Goal: Obtain resource: Obtain resource

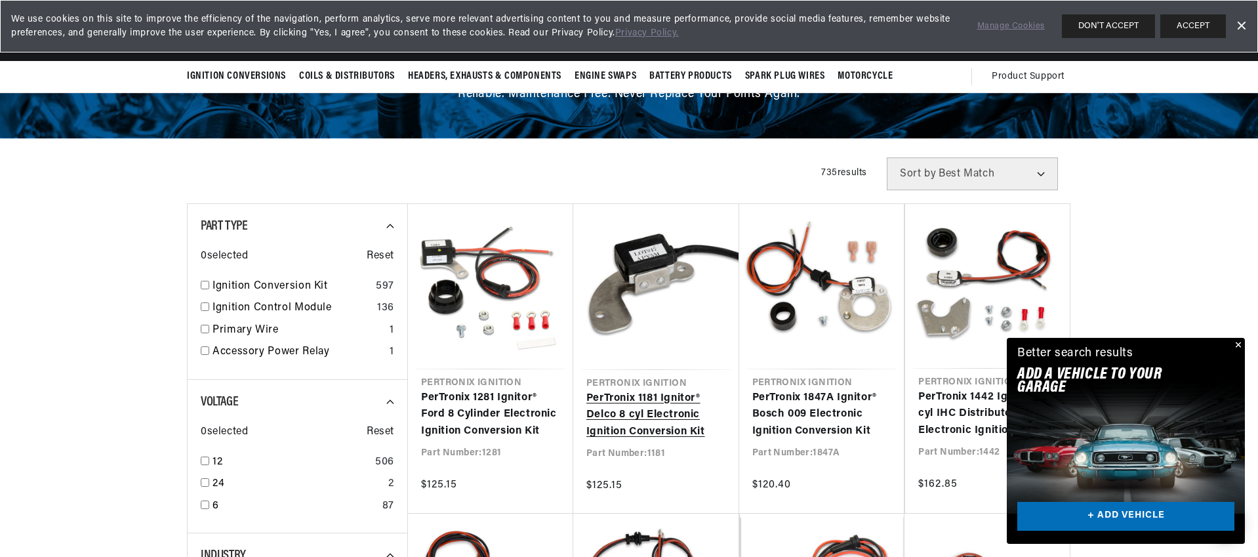
scroll to position [146, 0]
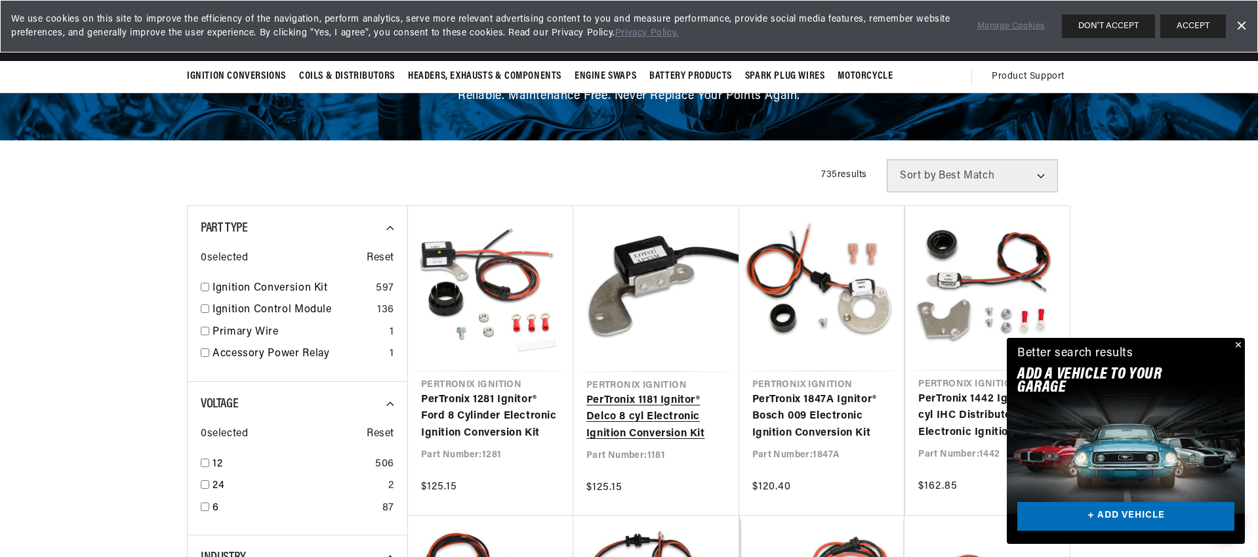
click at [646, 395] on link "PerTronix 1181 Ignitor® Delco 8 cyl Electronic Ignition Conversion Kit" at bounding box center [656, 417] width 140 height 50
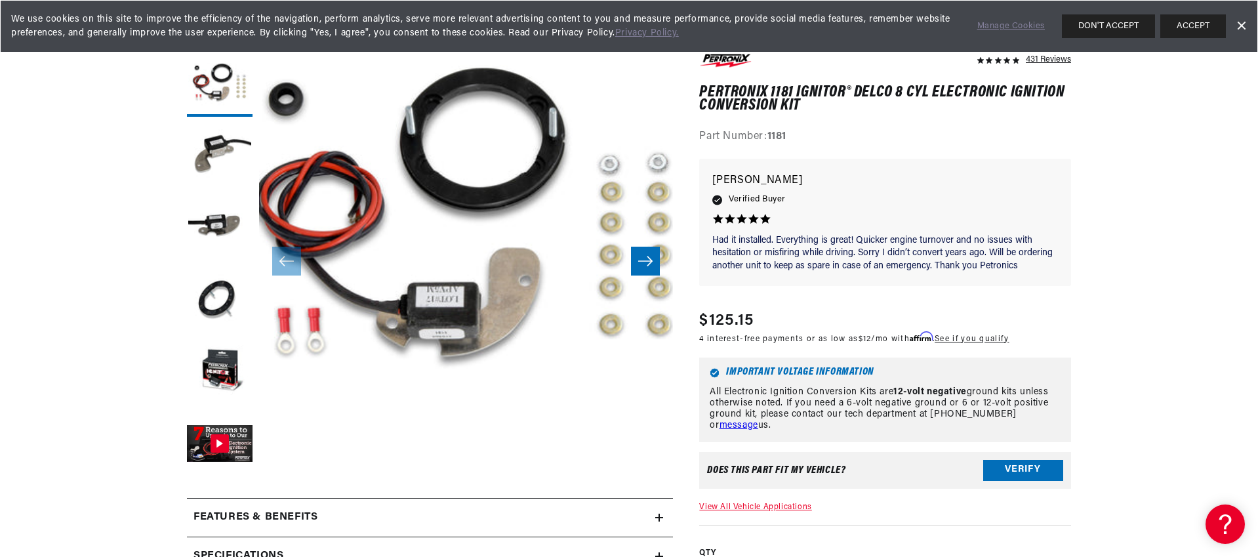
scroll to position [0, 490]
click at [1016, 465] on button "Verify" at bounding box center [1023, 470] width 80 height 21
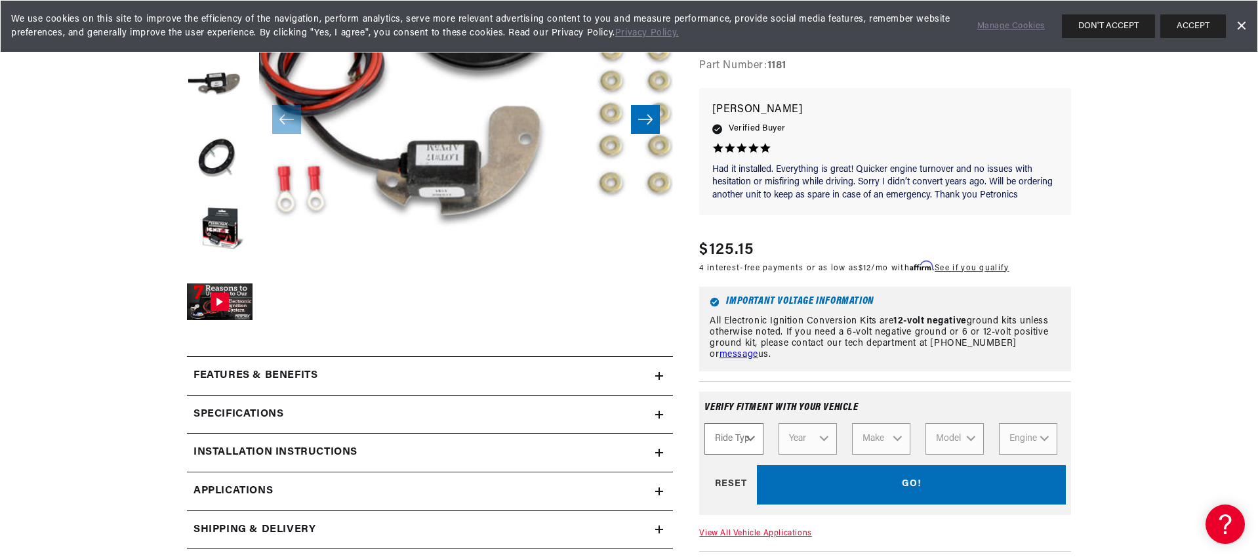
scroll to position [294, 0]
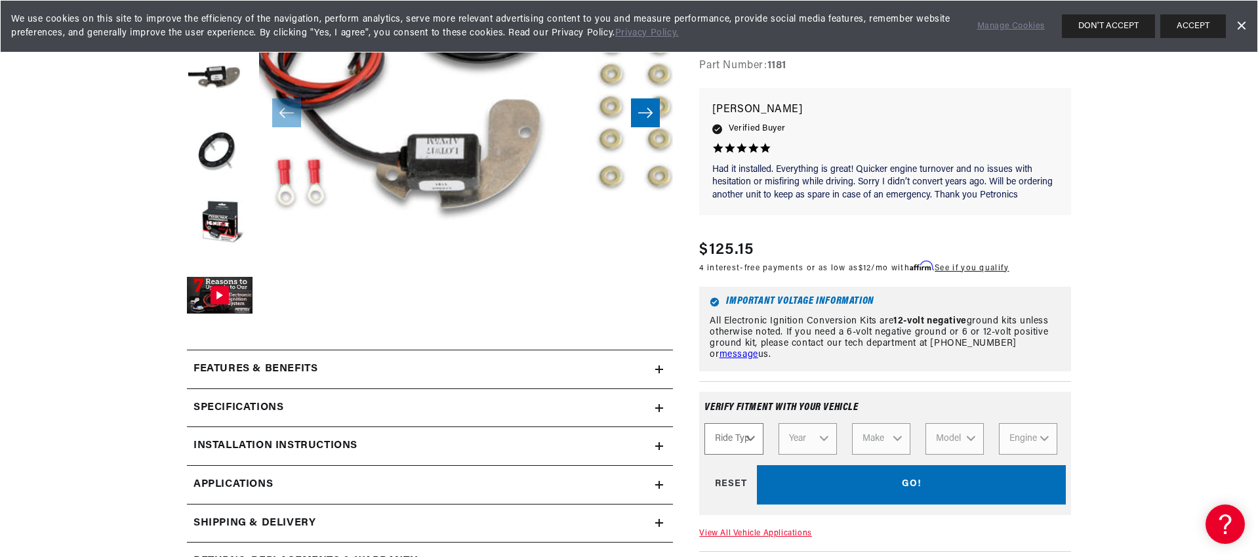
click at [729, 447] on select "Ride Type Automotive Agricultural Industrial Marine Motorcycle" at bounding box center [733, 438] width 58 height 31
select select "Automotive"
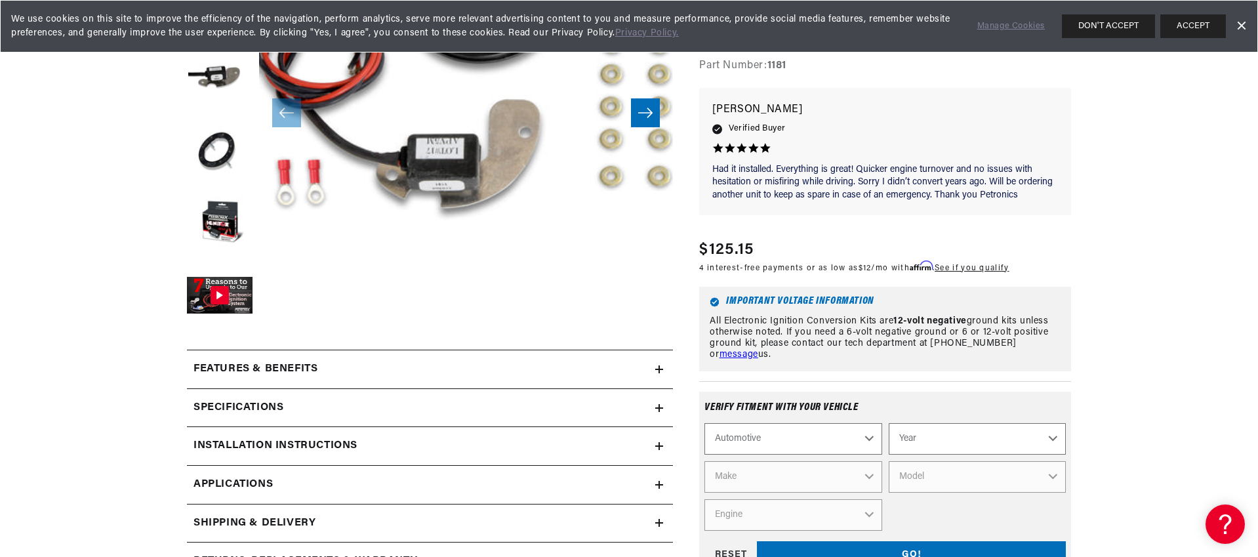
click at [803, 440] on select "Automotive Agricultural Industrial Marine Motorcycle" at bounding box center [792, 438] width 177 height 31
click at [938, 438] on select "Year [DATE] 2021 2020 2019 2018 2017 2016 2015 2014 2013 2012 2011 2010 2009 20…" at bounding box center [976, 438] width 177 height 31
select select "1971"
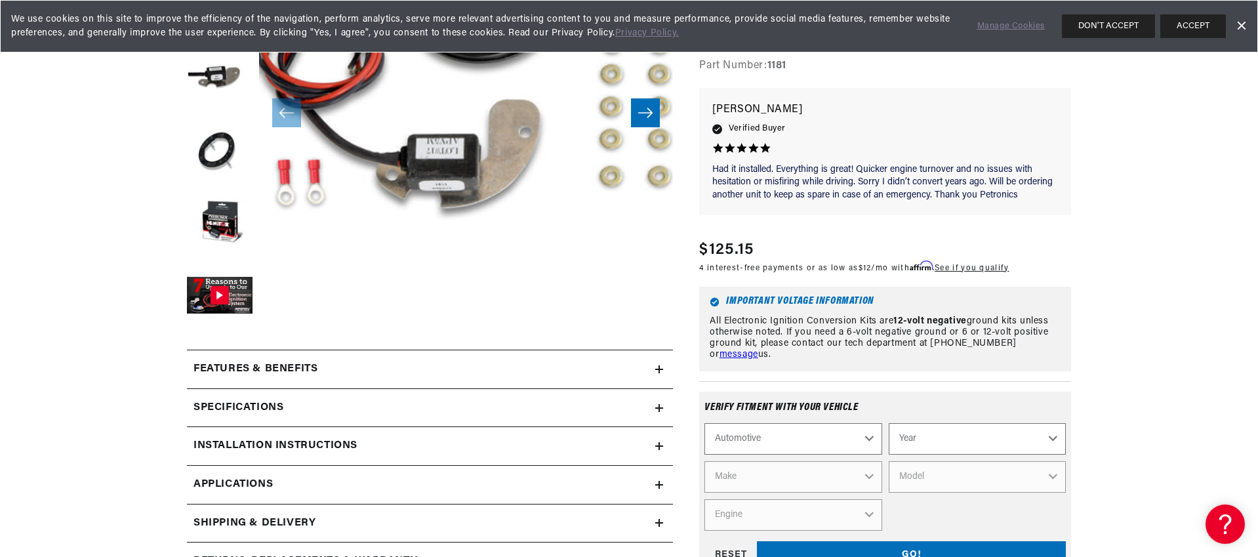
select select "1971"
click at [801, 472] on select "Make Alfa Romeo American Motors Aston [PERSON_NAME] Audi [GEOGRAPHIC_DATA] Avan…" at bounding box center [792, 476] width 177 height 31
select select "Chevrolet"
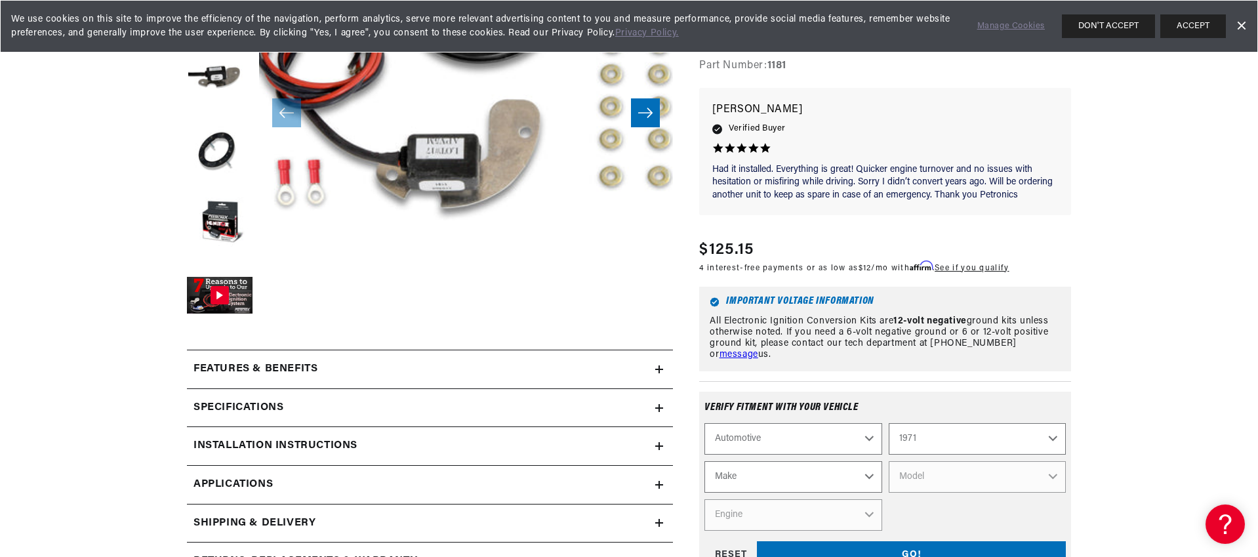
select select "Chevrolet"
click at [955, 475] on select "Model [GEOGRAPHIC_DATA] [GEOGRAPHIC_DATA] Blazer [GEOGRAPHIC_DATA] C10 Pickup C…" at bounding box center [976, 476] width 177 height 31
click at [985, 473] on select "Model [GEOGRAPHIC_DATA] [GEOGRAPHIC_DATA] Blazer [GEOGRAPHIC_DATA] C10 Pickup C…" at bounding box center [976, 476] width 177 height 31
select select "C20-Pickup"
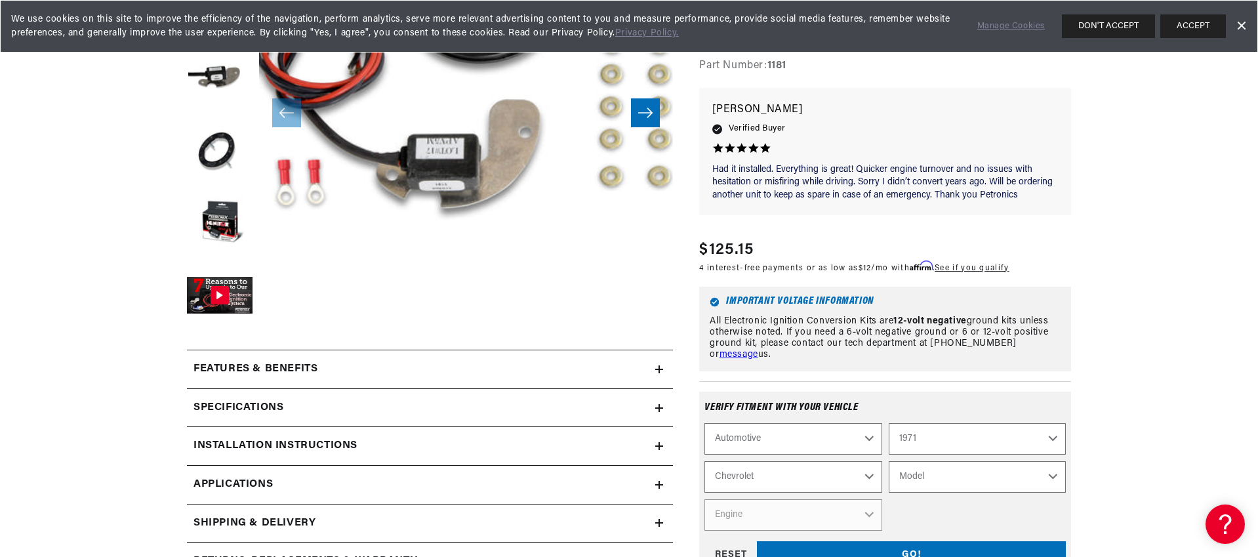
select select "C20-Pickup"
click at [825, 513] on select "Engine 3.8L 4.6L 5.3L 5.4L 6.5L 250cid / 4.1L 292cid / 4.8L 305cid / 5.0L 307ci…" at bounding box center [792, 514] width 177 height 31
select select "350cid-5.7L"
select select "Engine"
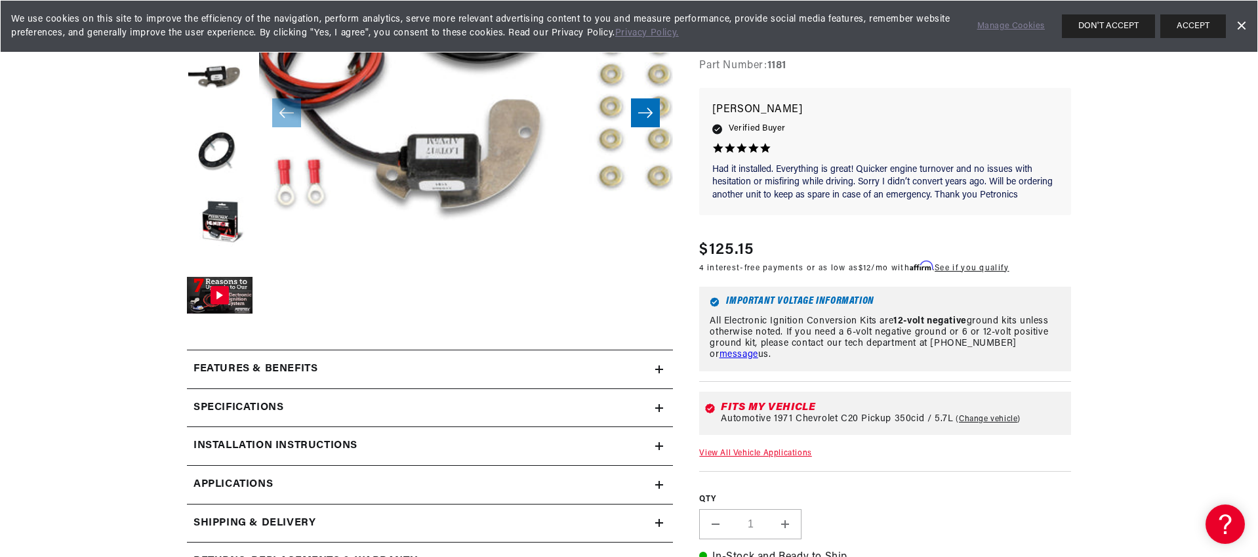
click at [558, 434] on summary "Installation instructions" at bounding box center [430, 446] width 486 height 38
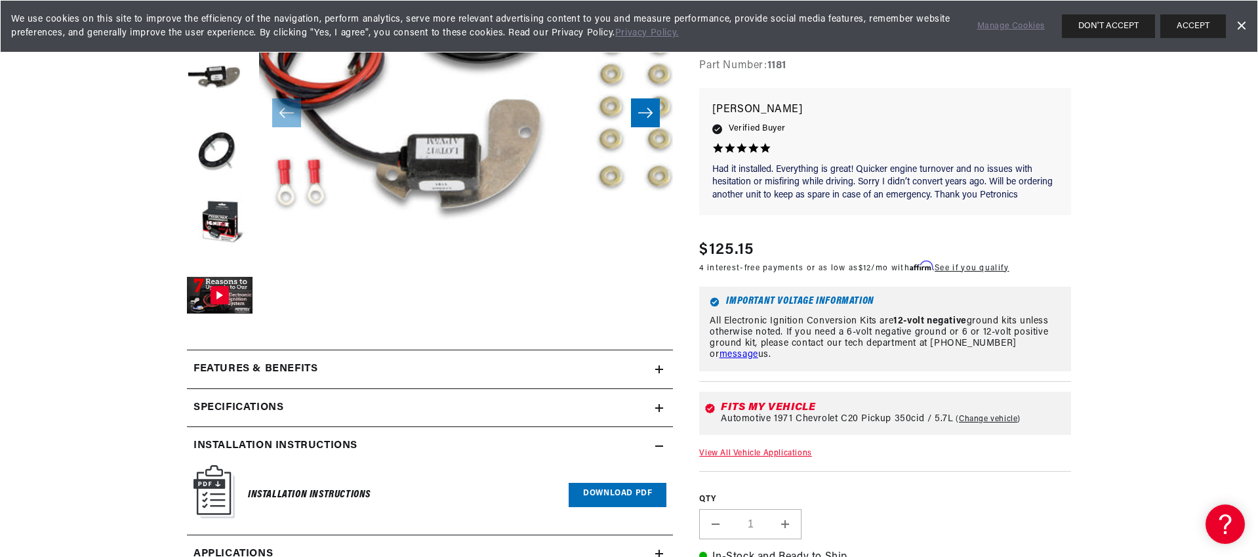
click at [615, 492] on link "Download PDF" at bounding box center [617, 495] width 98 height 24
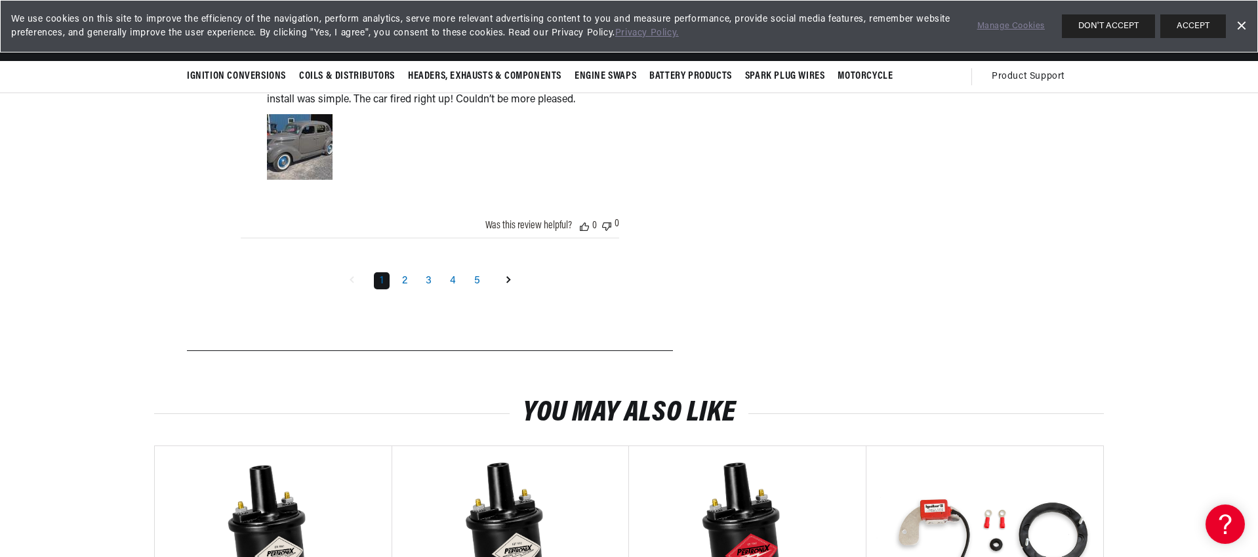
scroll to position [2238, 0]
click at [405, 290] on link "2" at bounding box center [404, 281] width 17 height 17
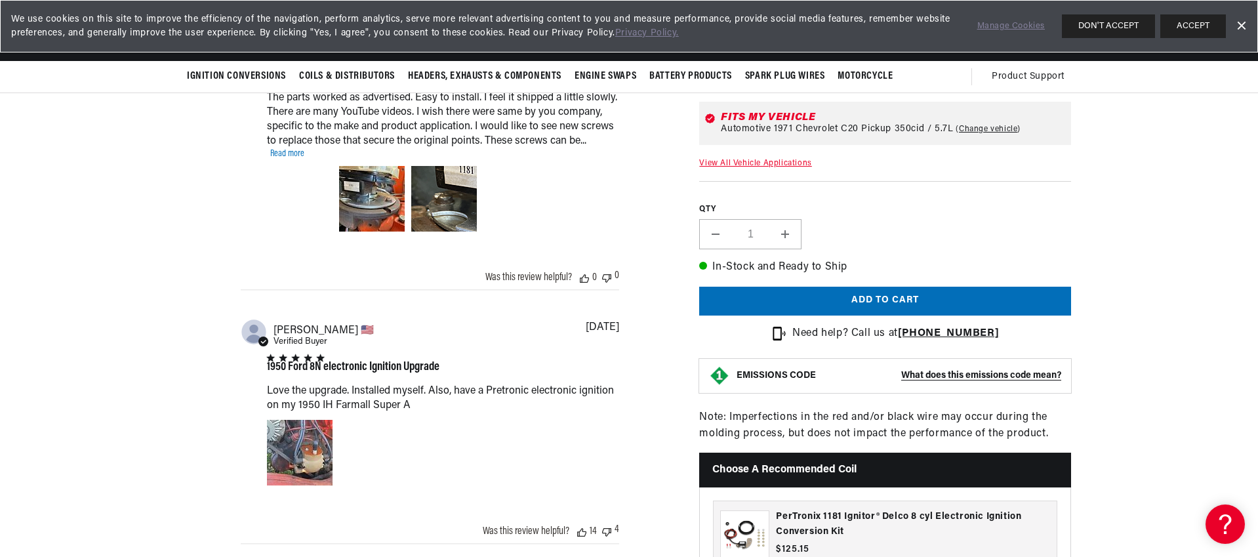
scroll to position [0, 490]
click at [285, 159] on link "Read more" at bounding box center [287, 154] width 34 height 10
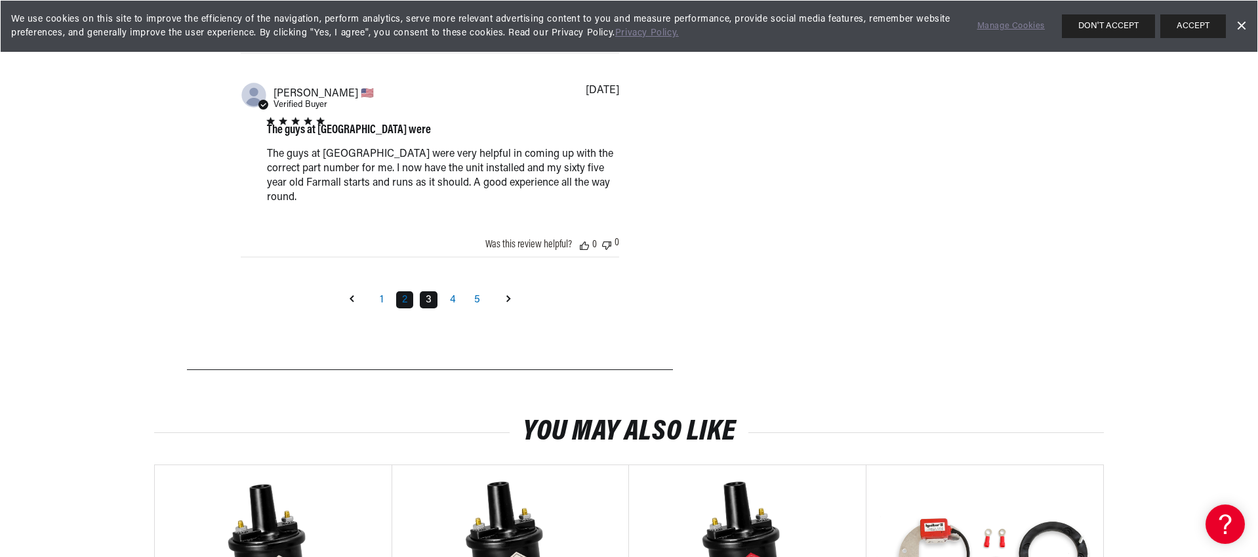
click at [430, 308] on link "3" at bounding box center [429, 299] width 18 height 17
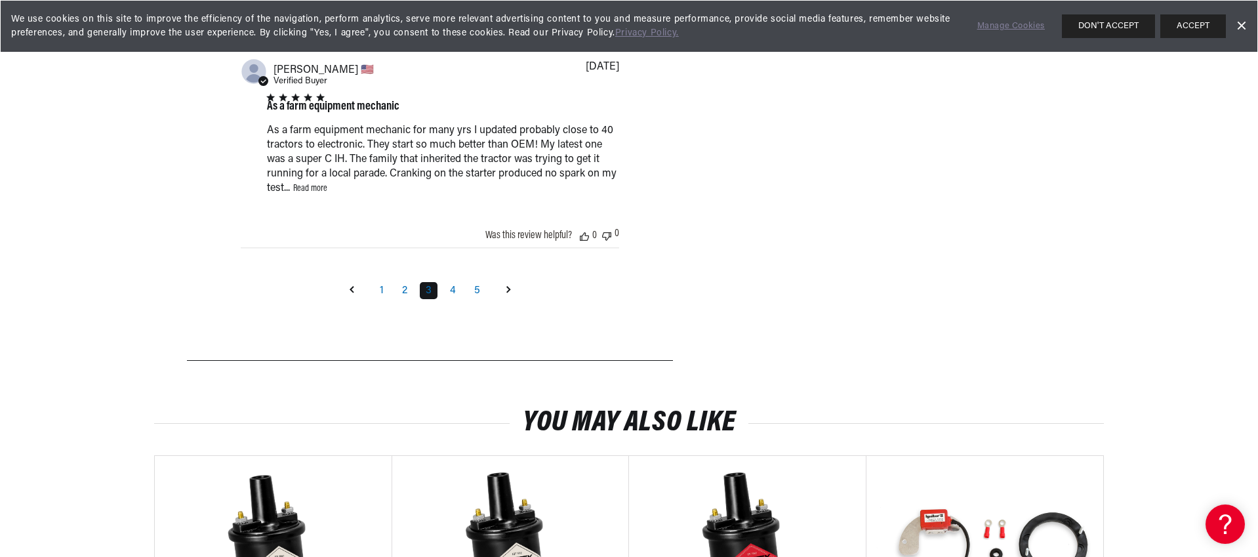
click at [313, 193] on link "Read more" at bounding box center [310, 189] width 34 height 10
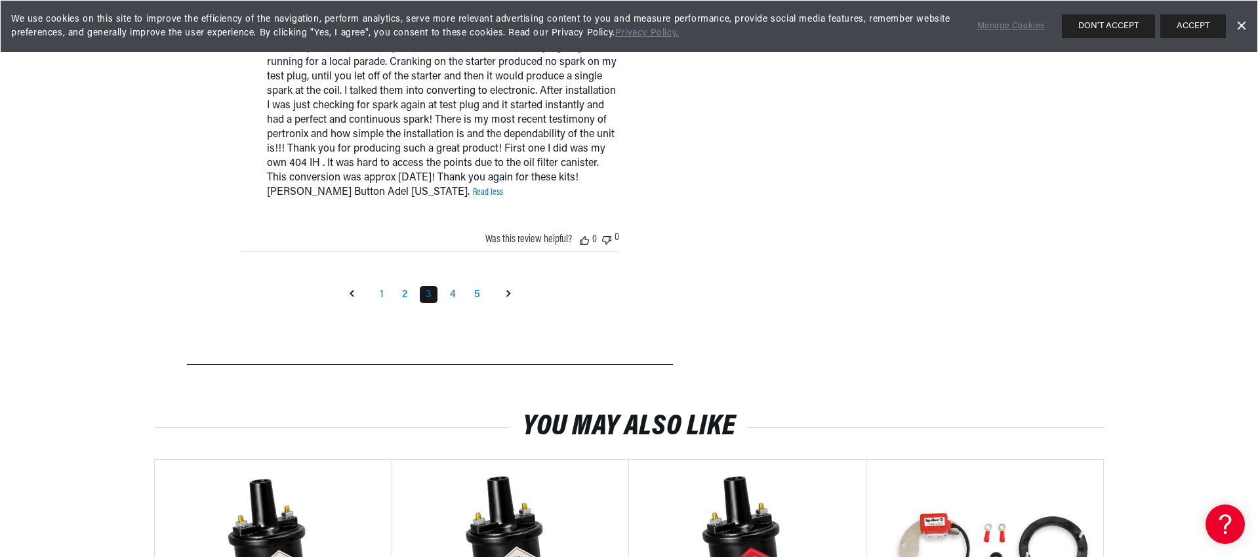
scroll to position [2015, 0]
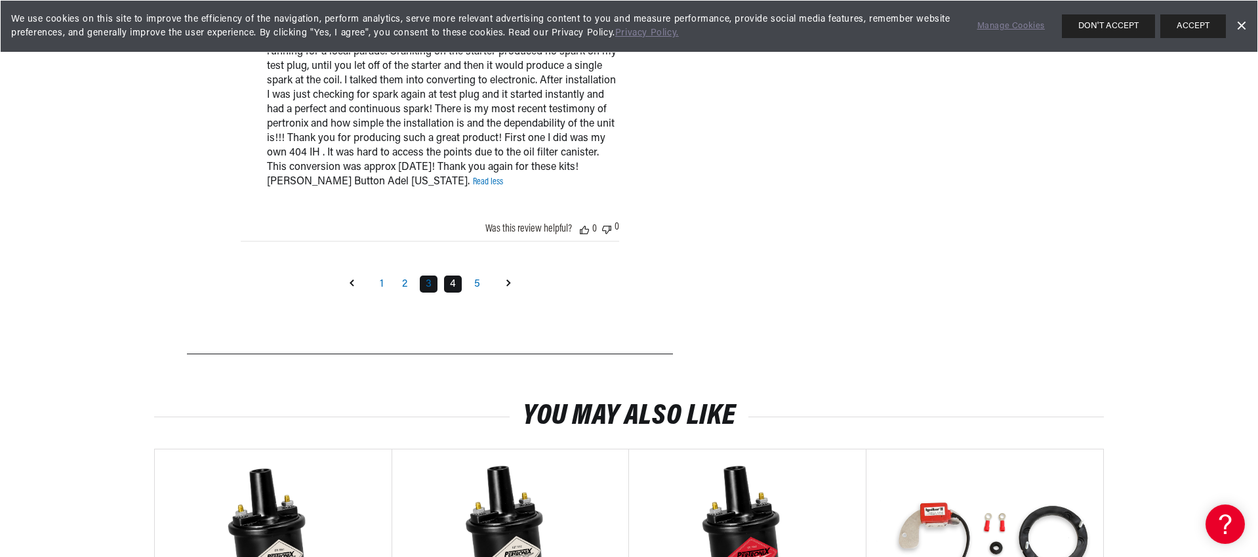
click at [454, 292] on link "4" at bounding box center [453, 283] width 18 height 17
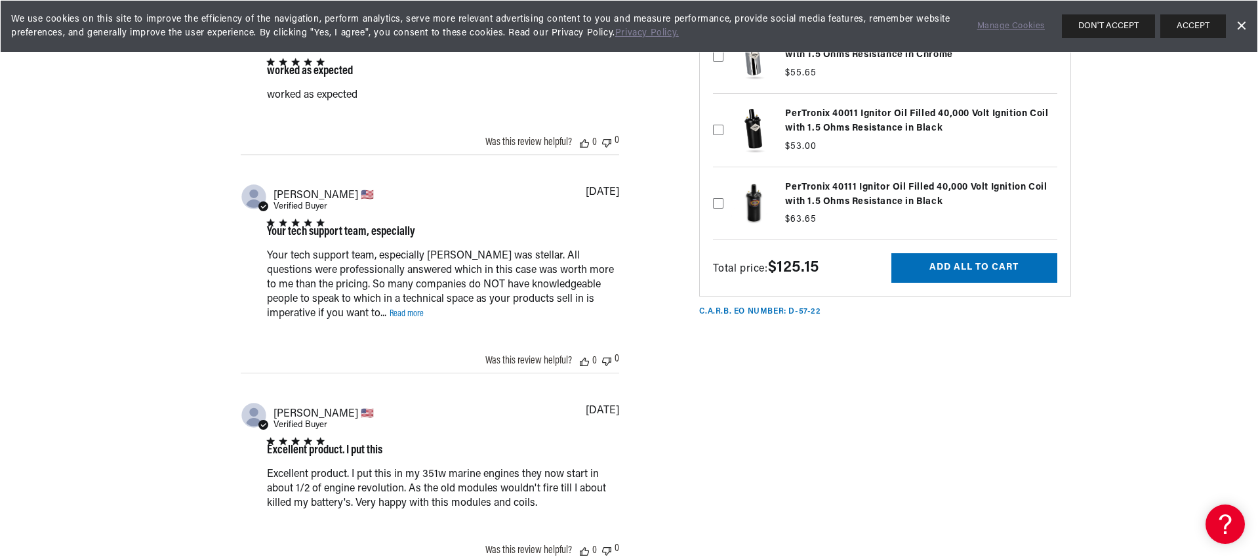
scroll to position [0, 490]
click at [389, 319] on link "Read more" at bounding box center [406, 314] width 34 height 10
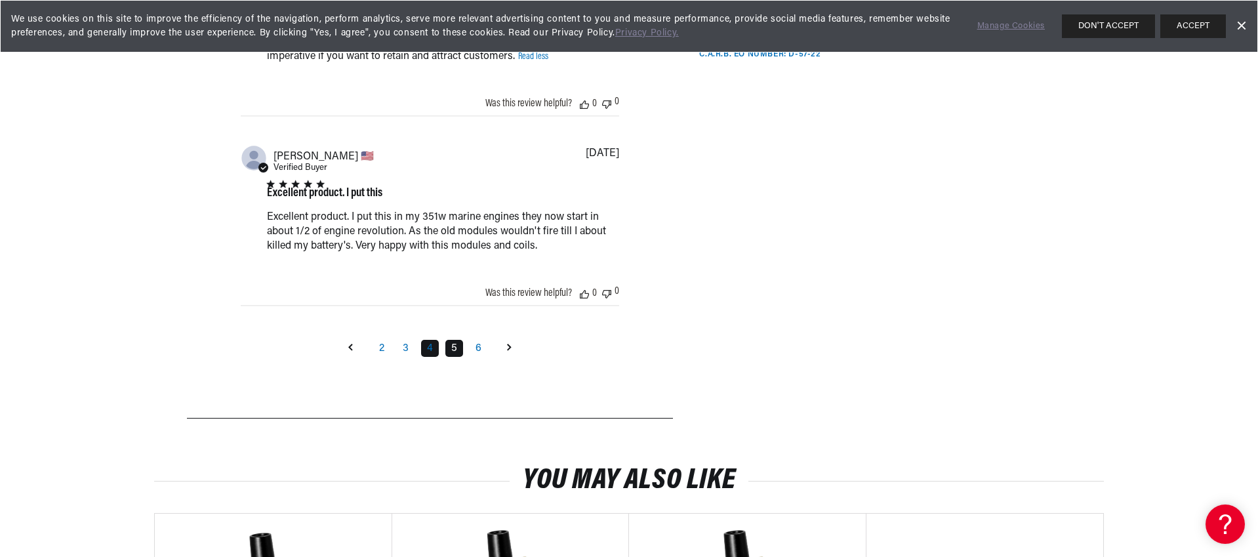
click at [448, 357] on link "5" at bounding box center [454, 348] width 18 height 17
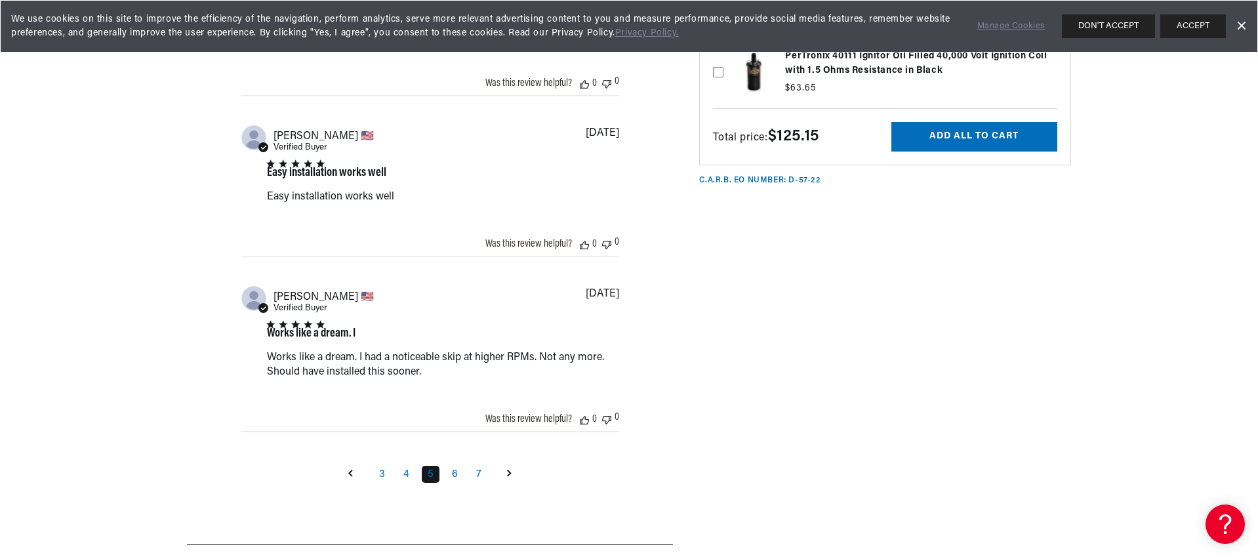
scroll to position [0, 0]
click at [450, 483] on link "6" at bounding box center [455, 474] width 18 height 17
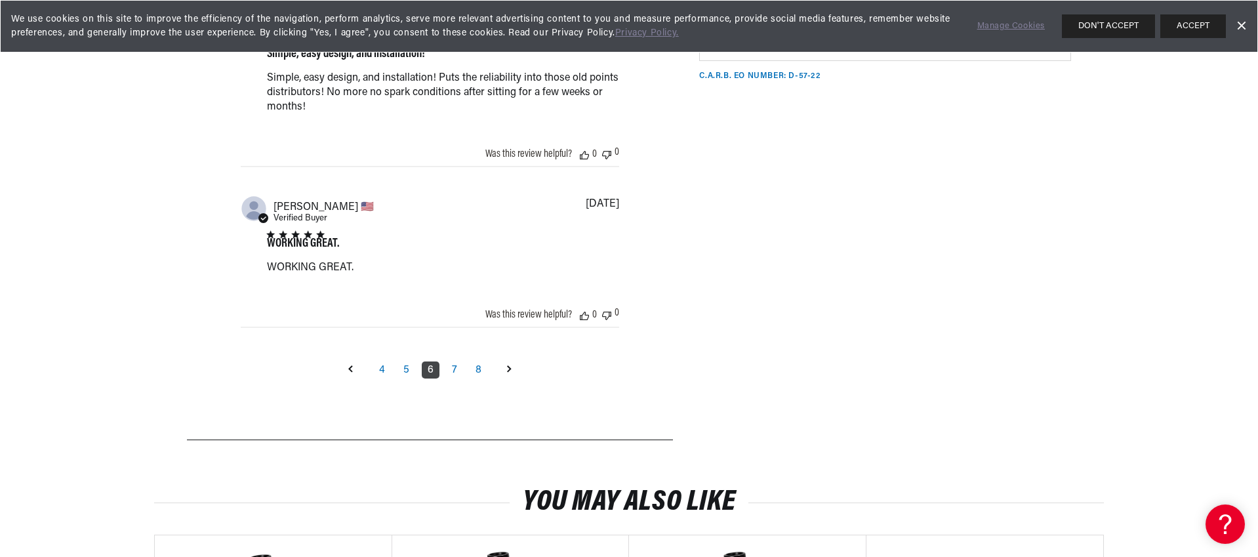
scroll to position [1715, 0]
click at [456, 376] on link "7" at bounding box center [454, 367] width 17 height 17
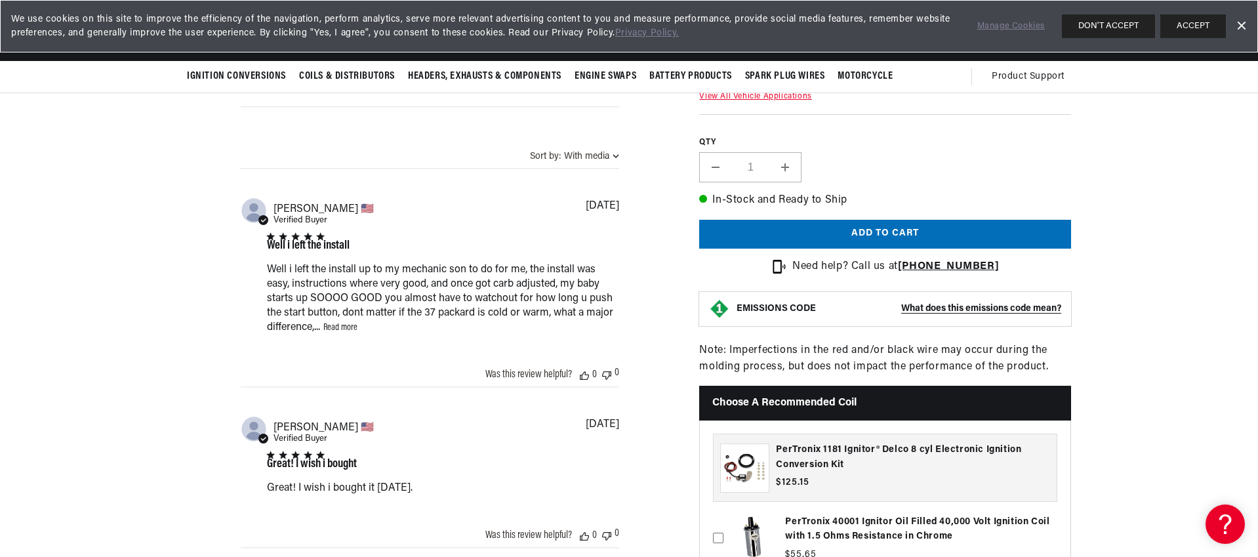
scroll to position [0, 490]
click at [340, 332] on link "Read more" at bounding box center [340, 328] width 34 height 10
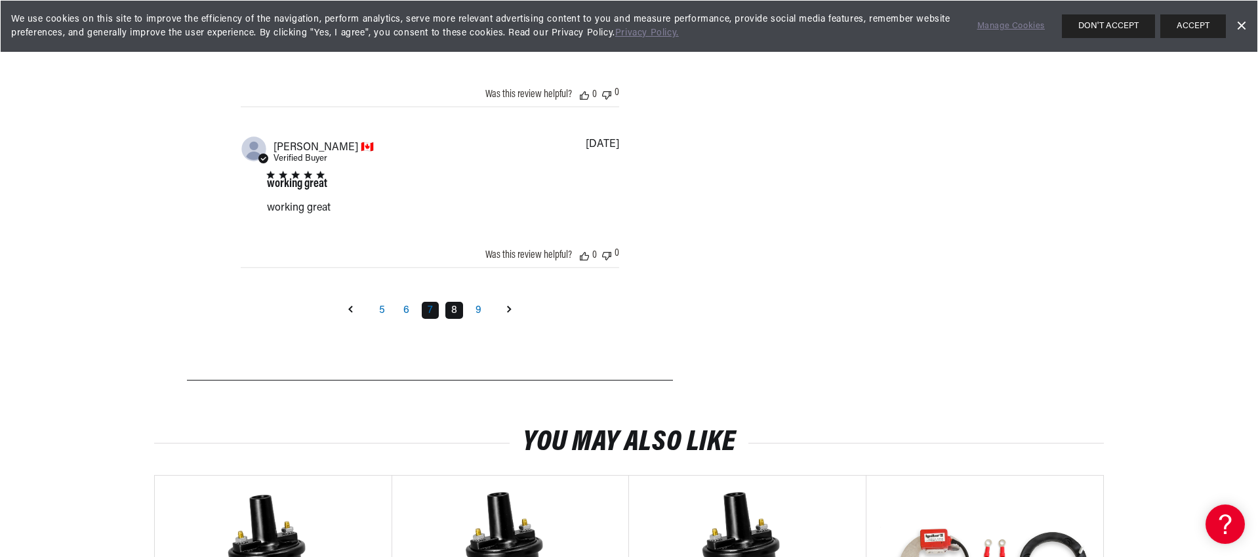
scroll to position [0, 0]
click at [452, 319] on link "8" at bounding box center [454, 310] width 18 height 17
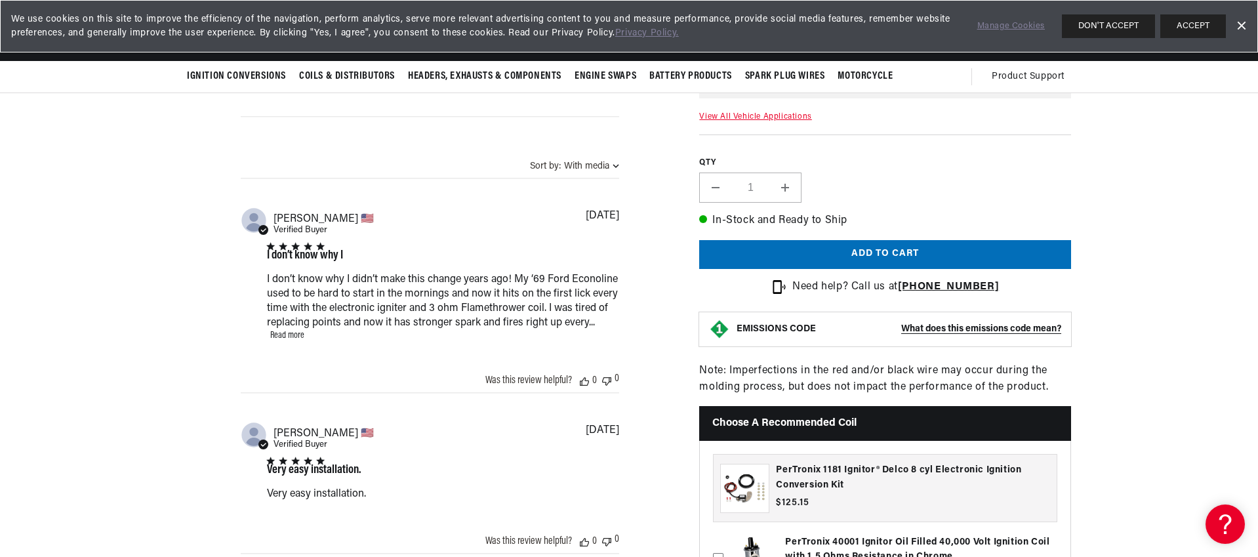
scroll to position [0, 490]
click at [290, 340] on link "Read more" at bounding box center [287, 335] width 34 height 10
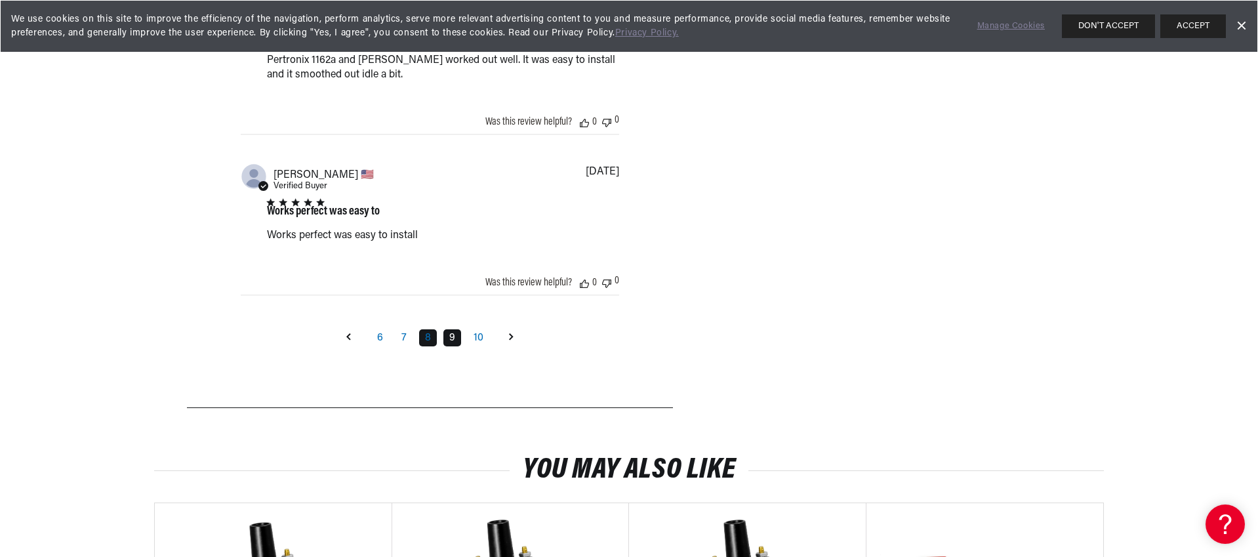
click at [448, 346] on link "9" at bounding box center [452, 337] width 18 height 17
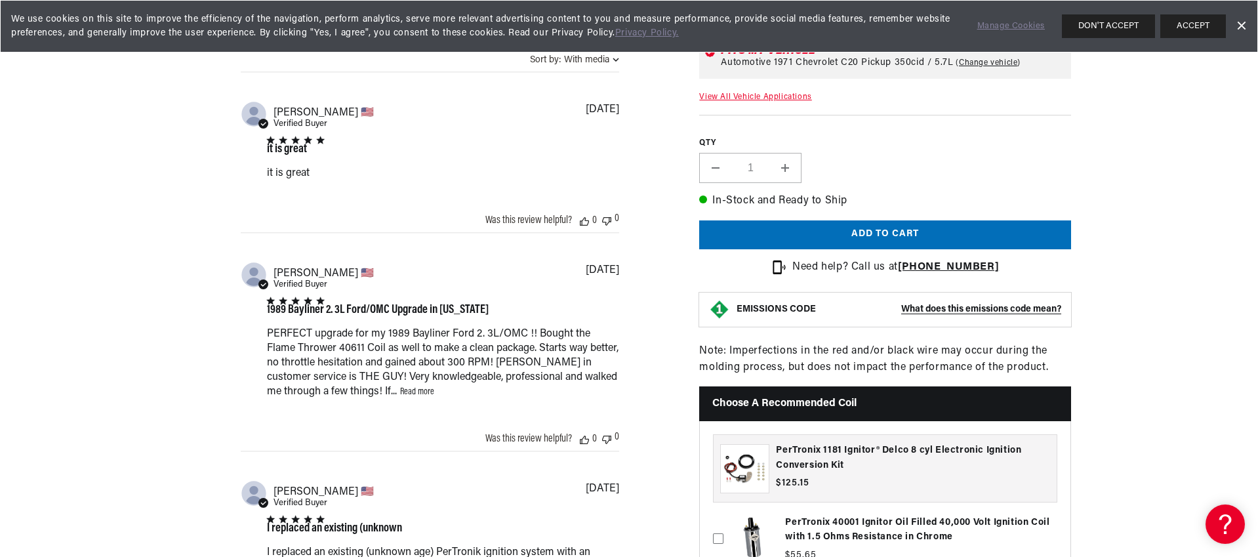
click at [400, 397] on link "Read more" at bounding box center [417, 392] width 34 height 10
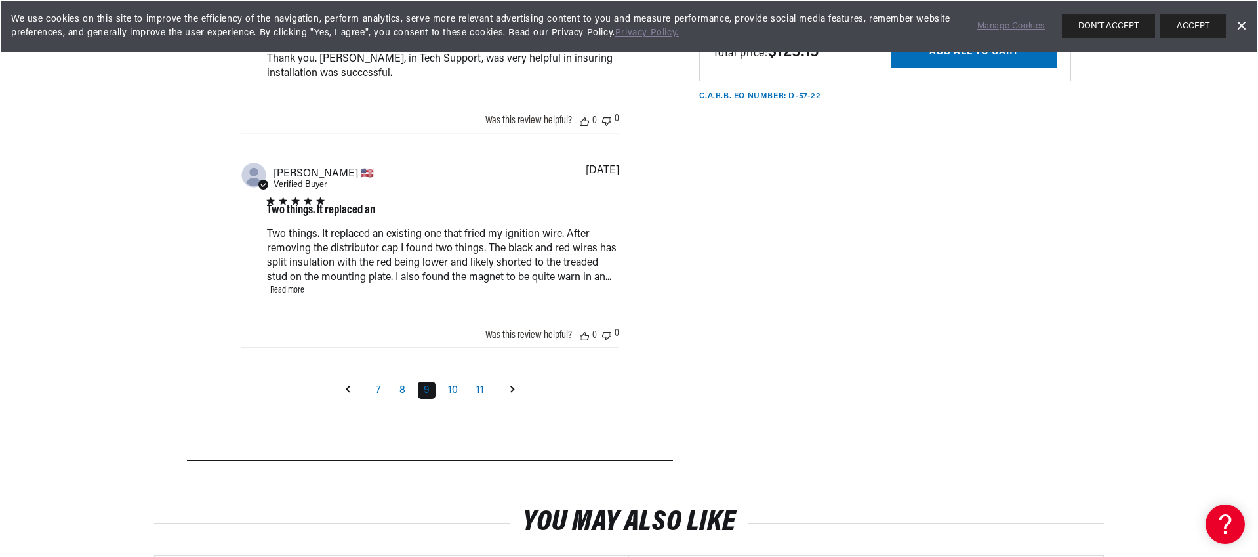
scroll to position [0, 0]
click at [284, 295] on link "Read more" at bounding box center [287, 290] width 34 height 10
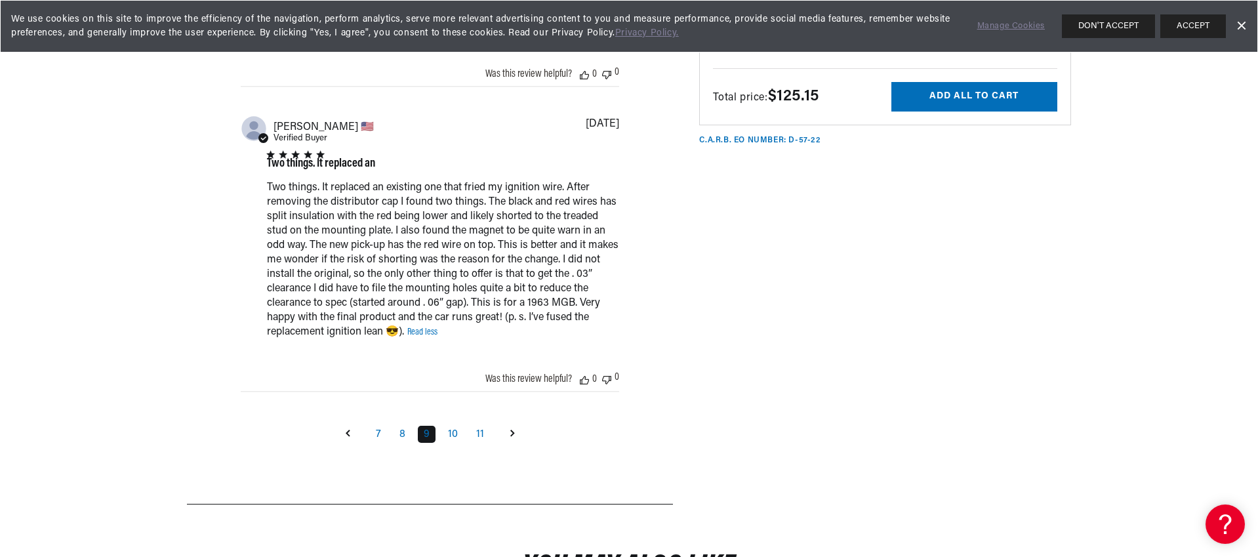
scroll to position [1896, 0]
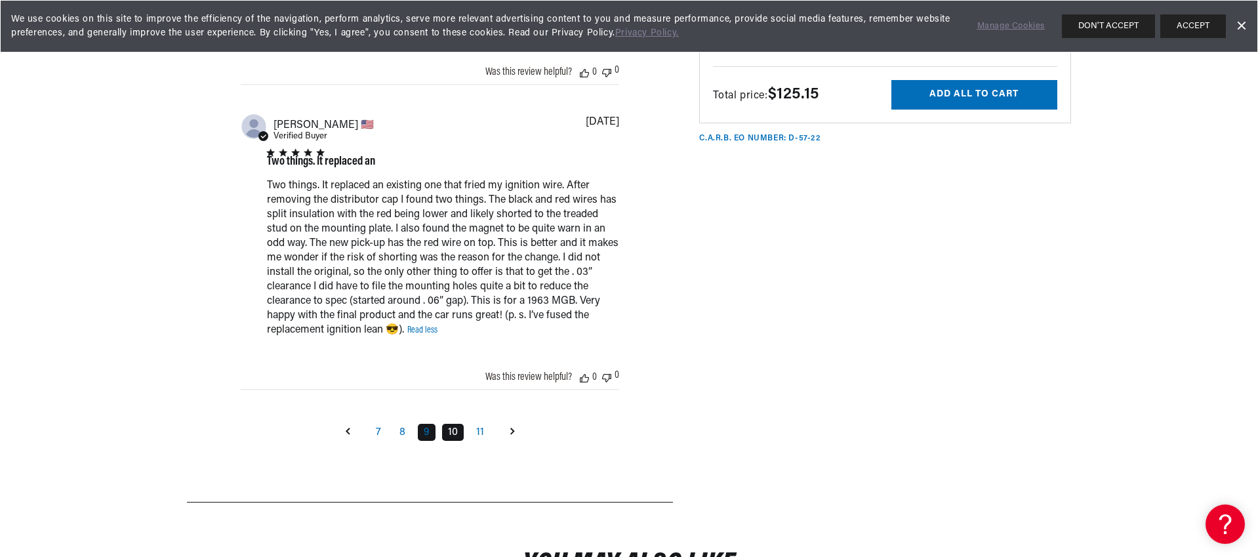
click at [452, 441] on link "10" at bounding box center [453, 432] width 22 height 17
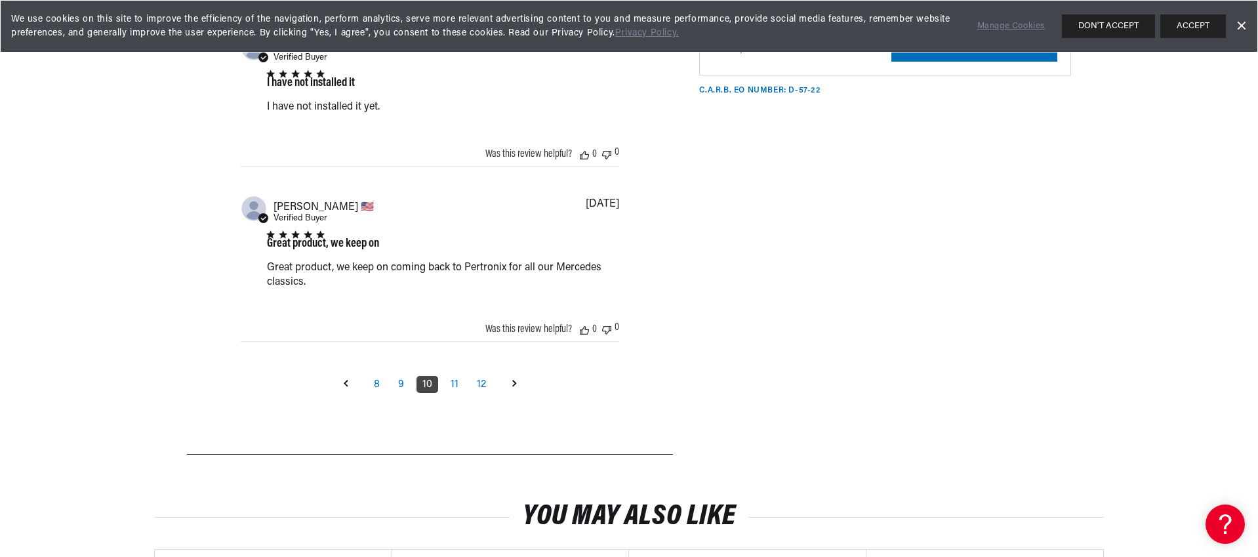
scroll to position [1701, 0]
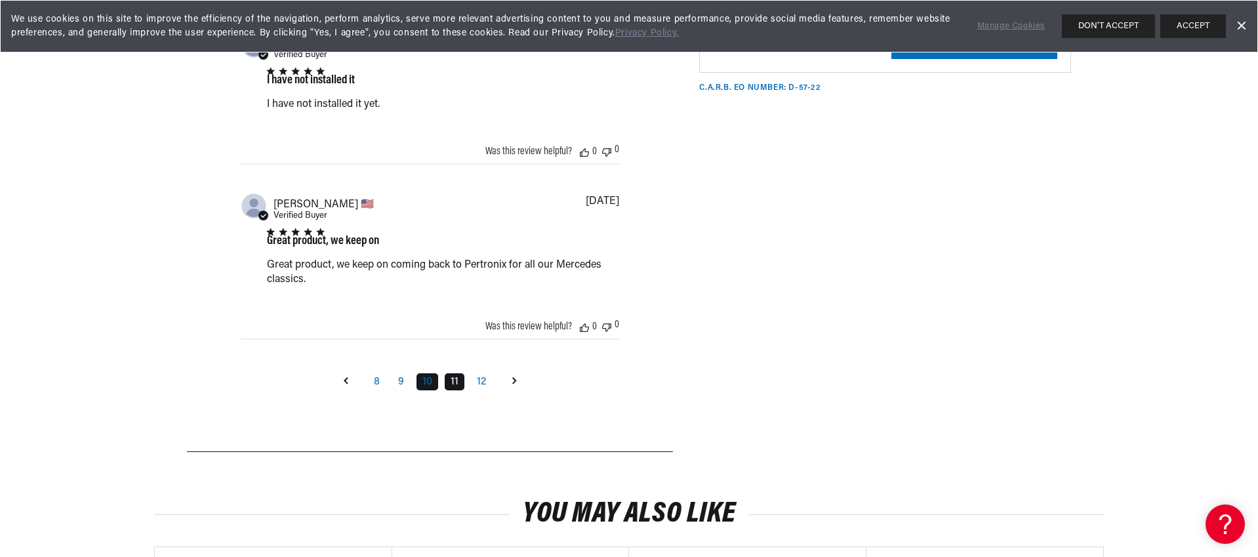
click at [457, 390] on link "11" at bounding box center [455, 381] width 20 height 17
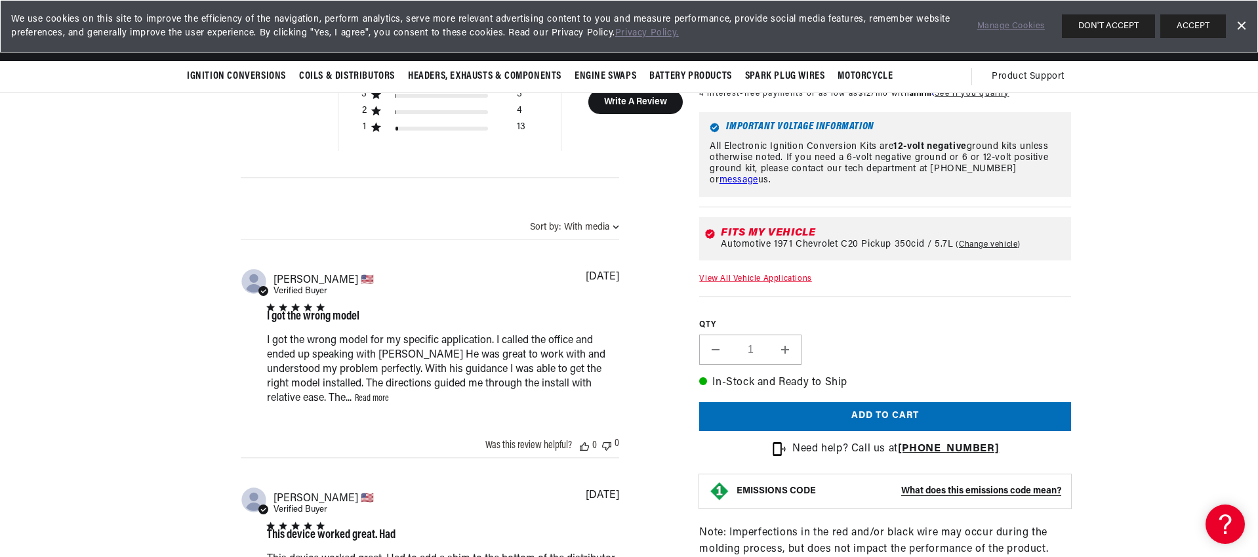
scroll to position [0, 490]
click at [355, 403] on link "Read more" at bounding box center [372, 398] width 34 height 10
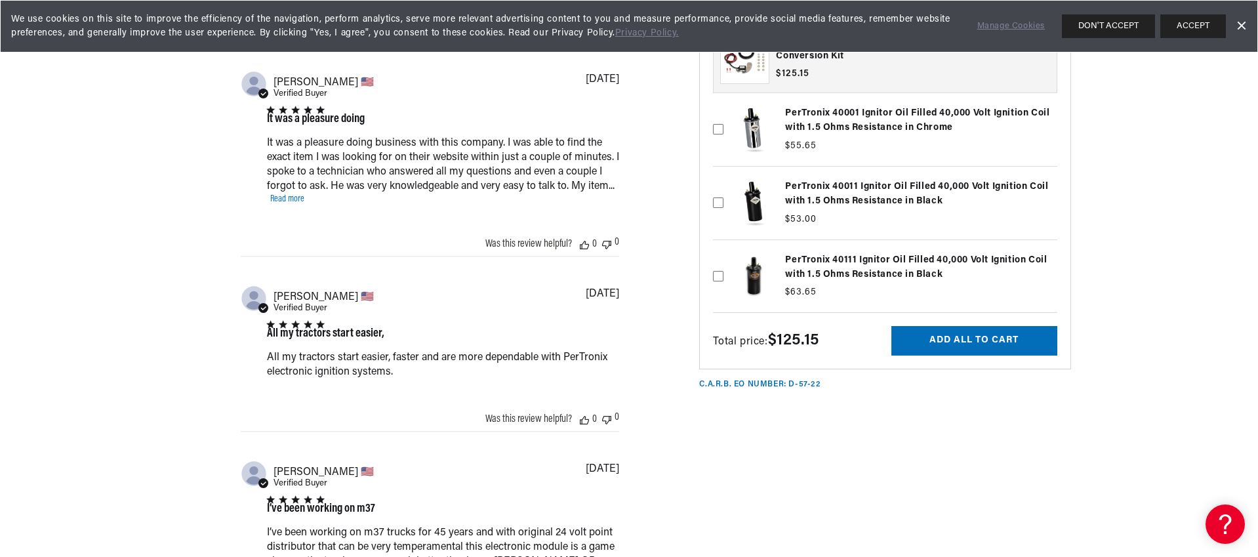
scroll to position [0, 0]
click at [287, 204] on link "Read more" at bounding box center [287, 199] width 34 height 10
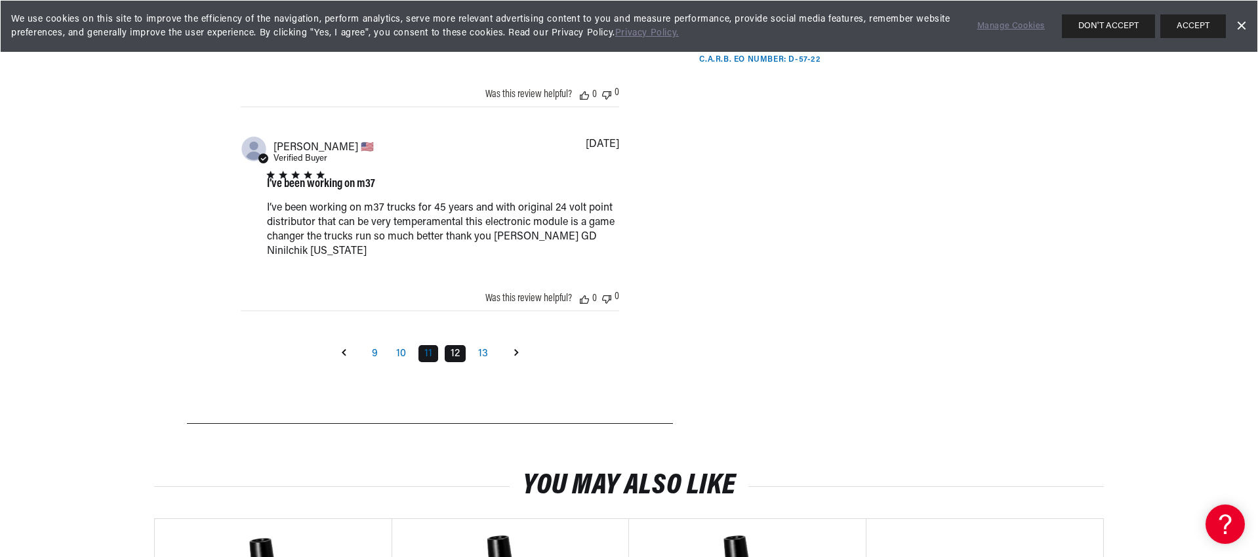
click at [457, 362] on link "12" at bounding box center [455, 353] width 21 height 17
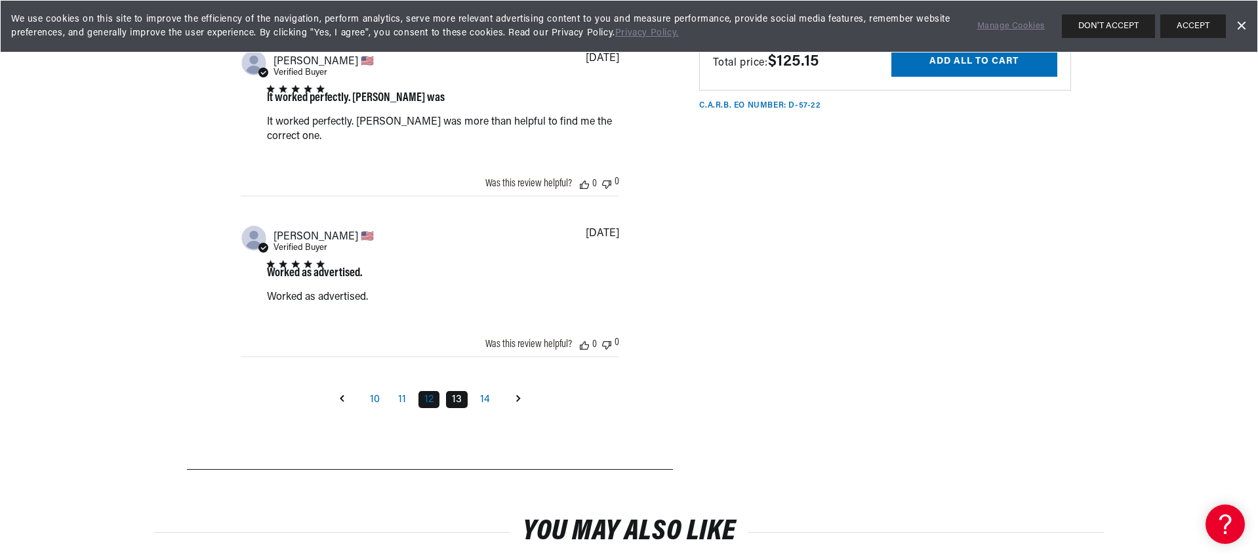
scroll to position [0, 490]
click at [455, 408] on link "13" at bounding box center [457, 399] width 22 height 17
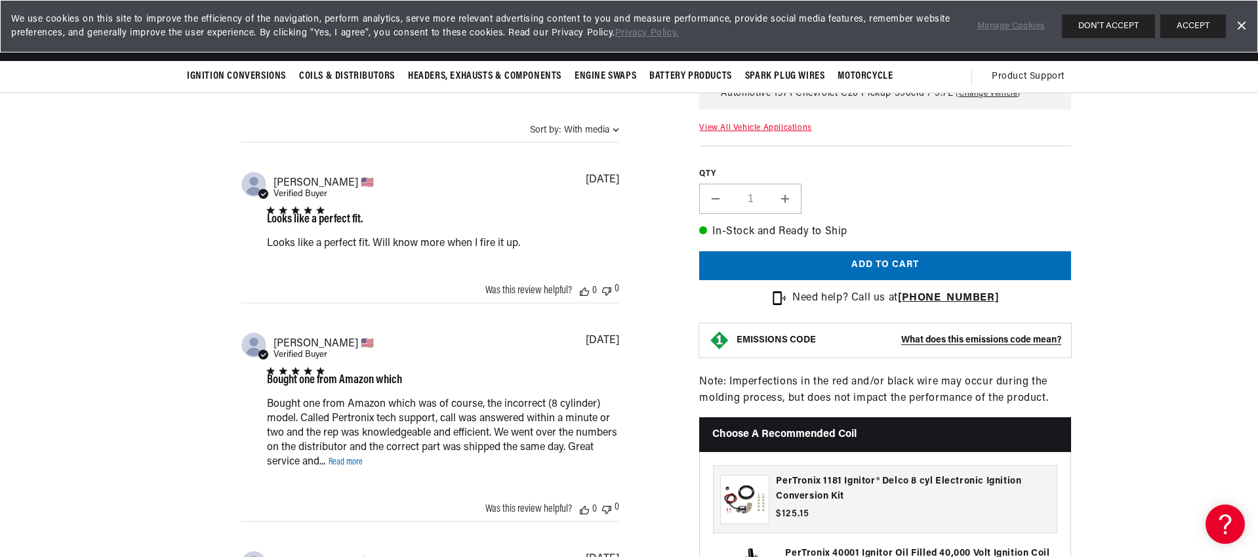
scroll to position [0, 0]
click at [363, 467] on link "Read more" at bounding box center [345, 462] width 34 height 10
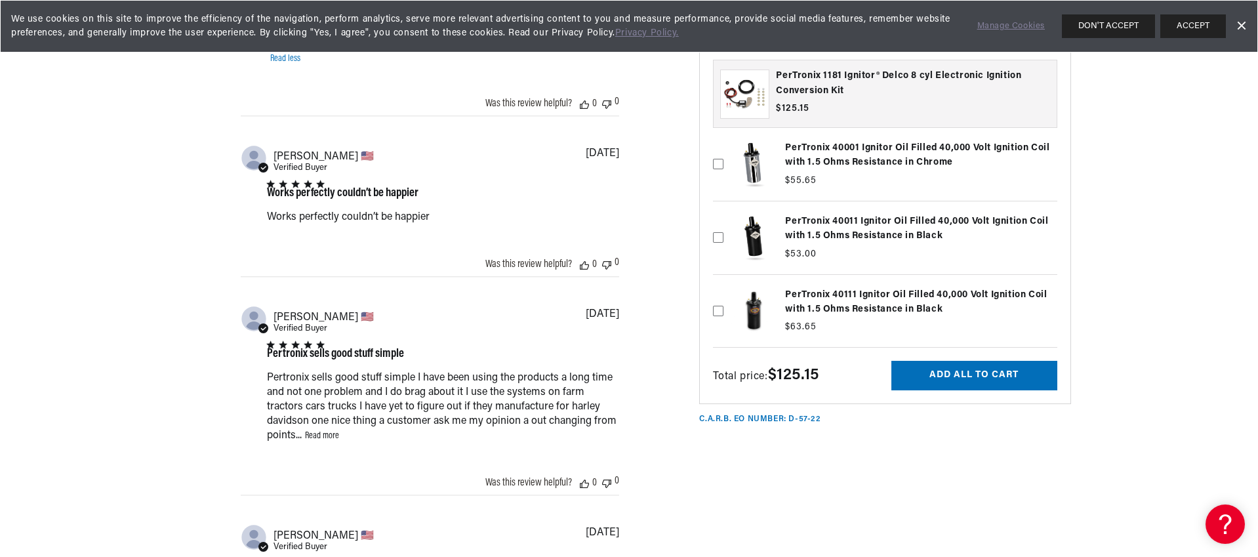
scroll to position [0, 490]
click at [324, 441] on link "Read more" at bounding box center [322, 436] width 34 height 10
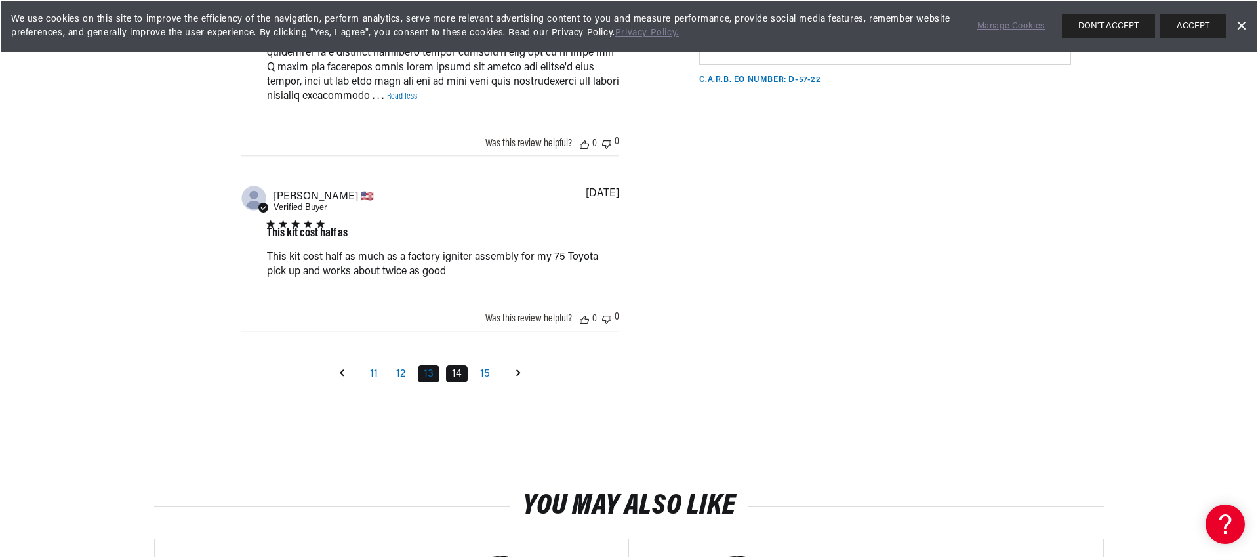
click at [456, 382] on link "14" at bounding box center [457, 373] width 22 height 17
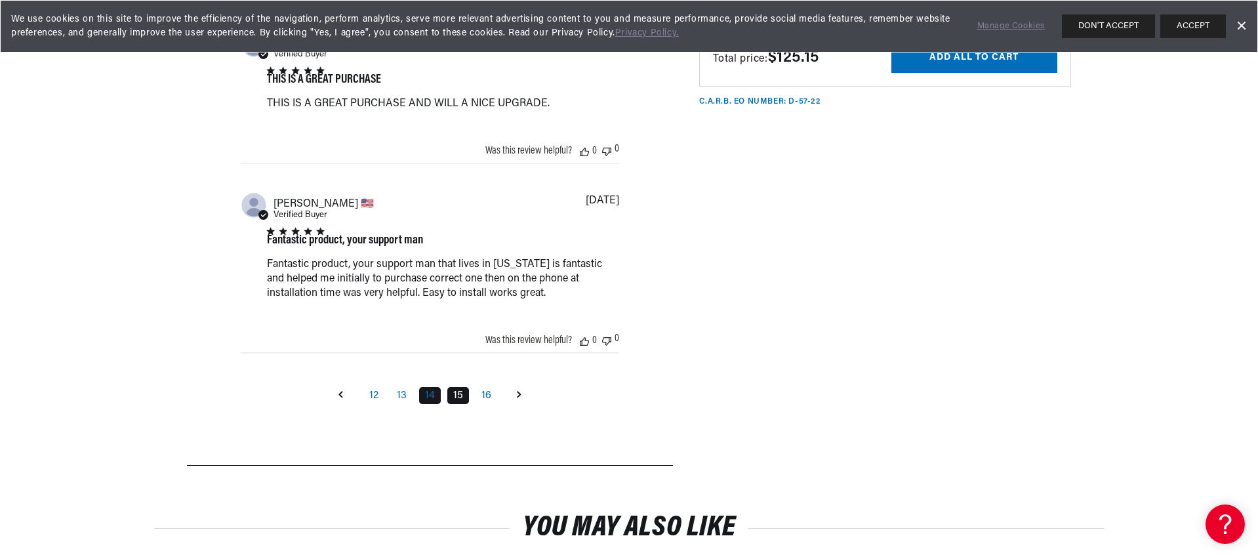
click at [458, 404] on link "15" at bounding box center [458, 395] width 22 height 17
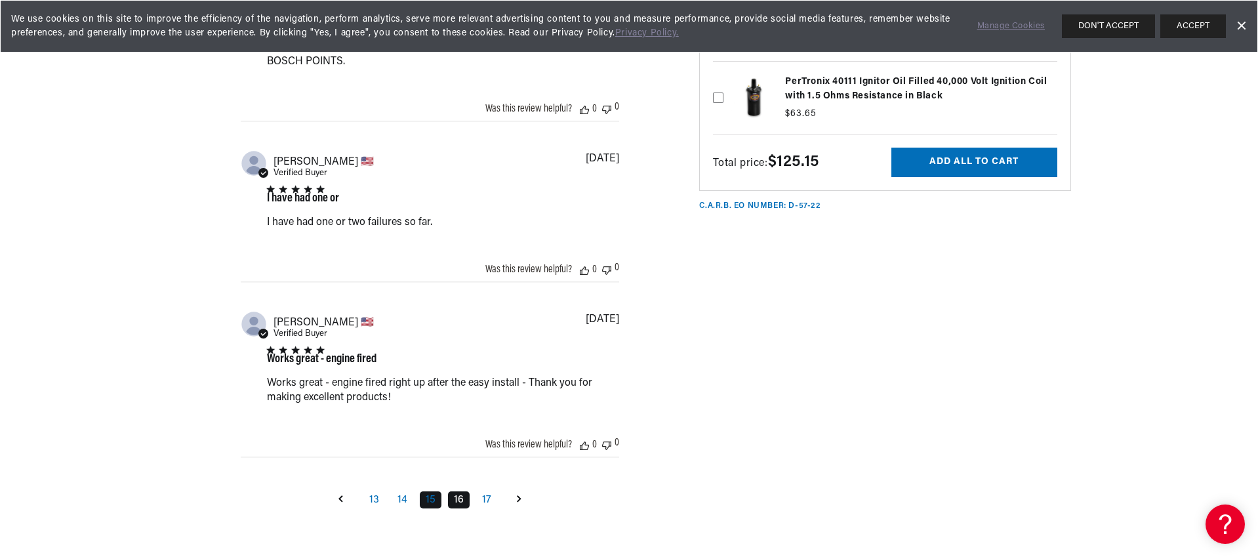
scroll to position [0, 0]
click at [460, 508] on link "16" at bounding box center [459, 499] width 22 height 17
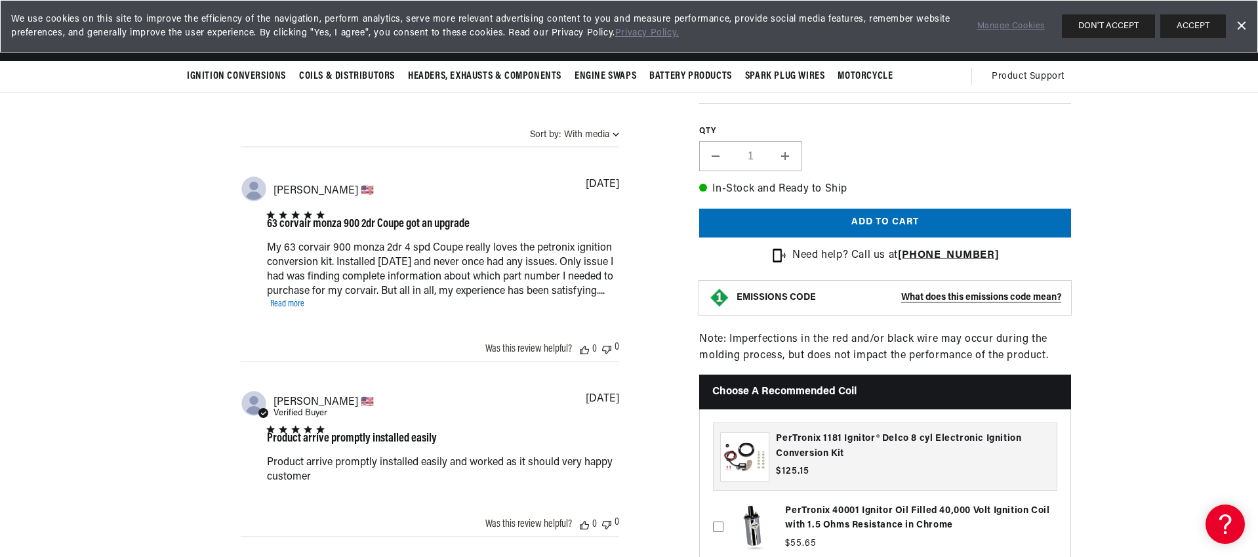
scroll to position [0, 490]
click at [286, 309] on link "Read more" at bounding box center [287, 304] width 34 height 10
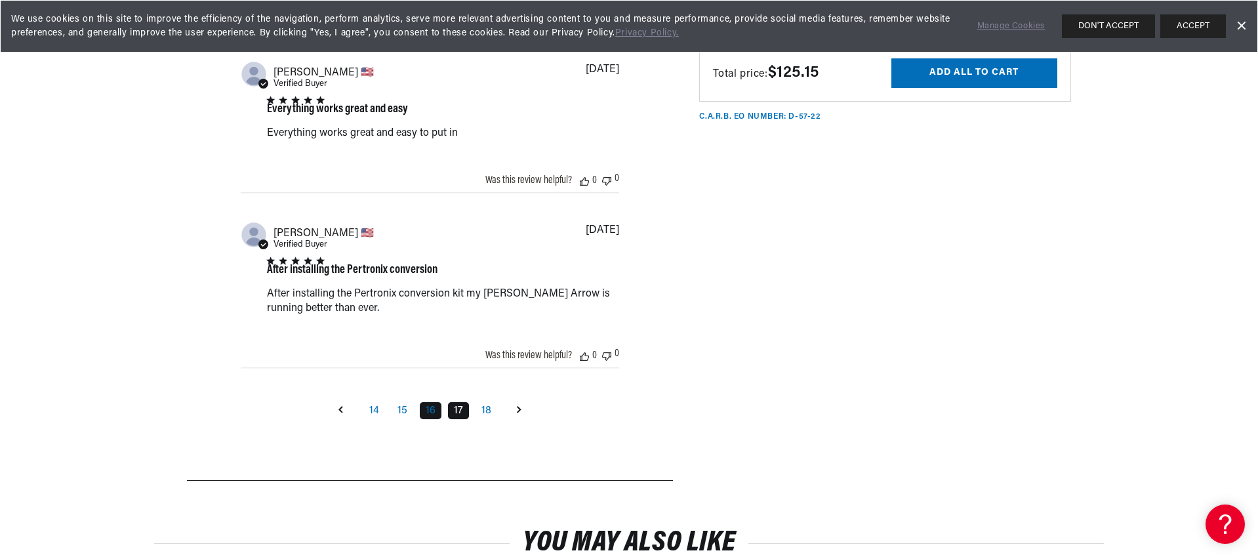
click at [448, 419] on link "17" at bounding box center [458, 410] width 21 height 17
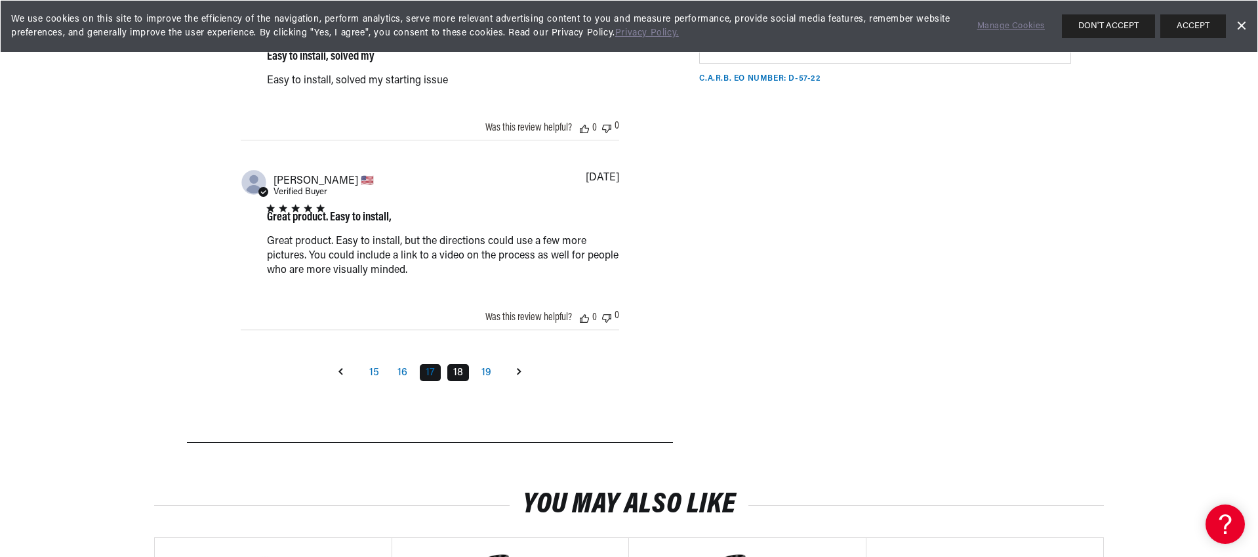
click at [458, 381] on link "18" at bounding box center [458, 372] width 22 height 17
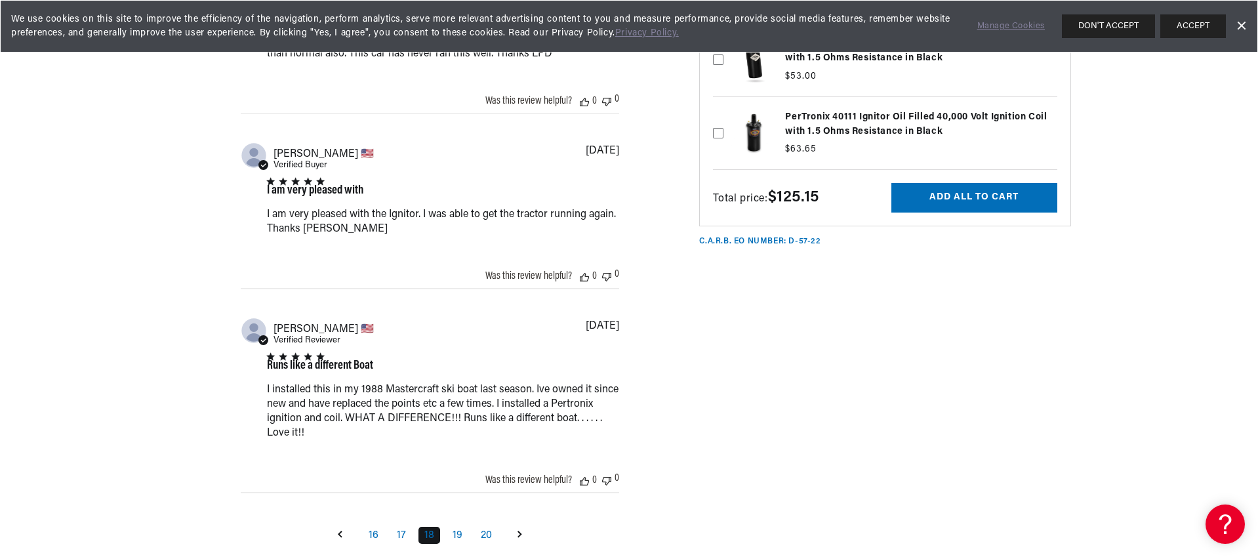
scroll to position [1584, 0]
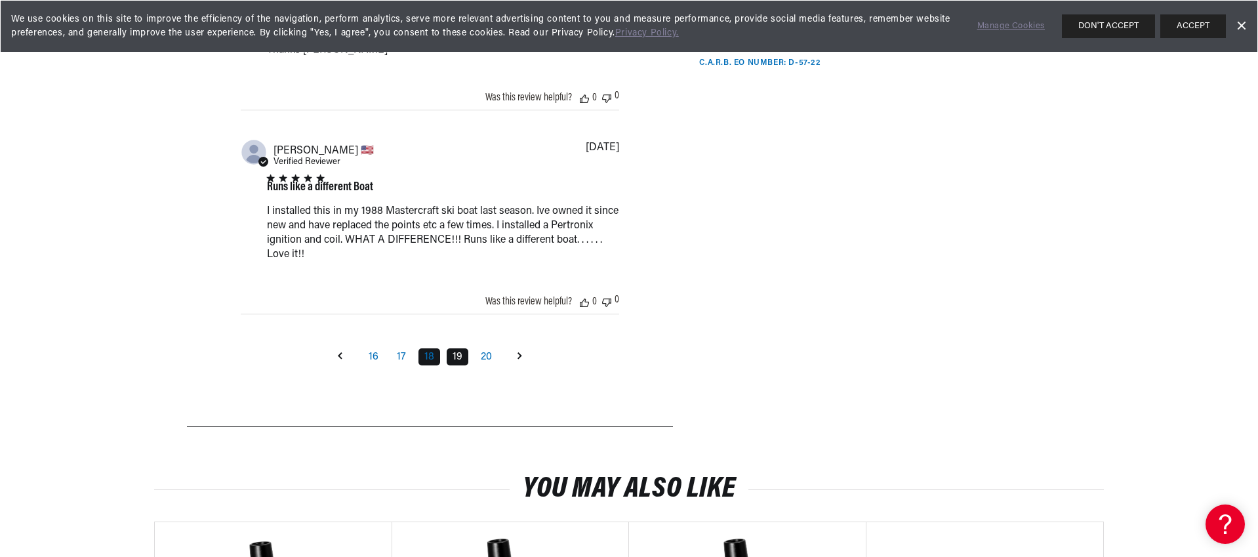
click at [456, 365] on link "19" at bounding box center [457, 356] width 22 height 17
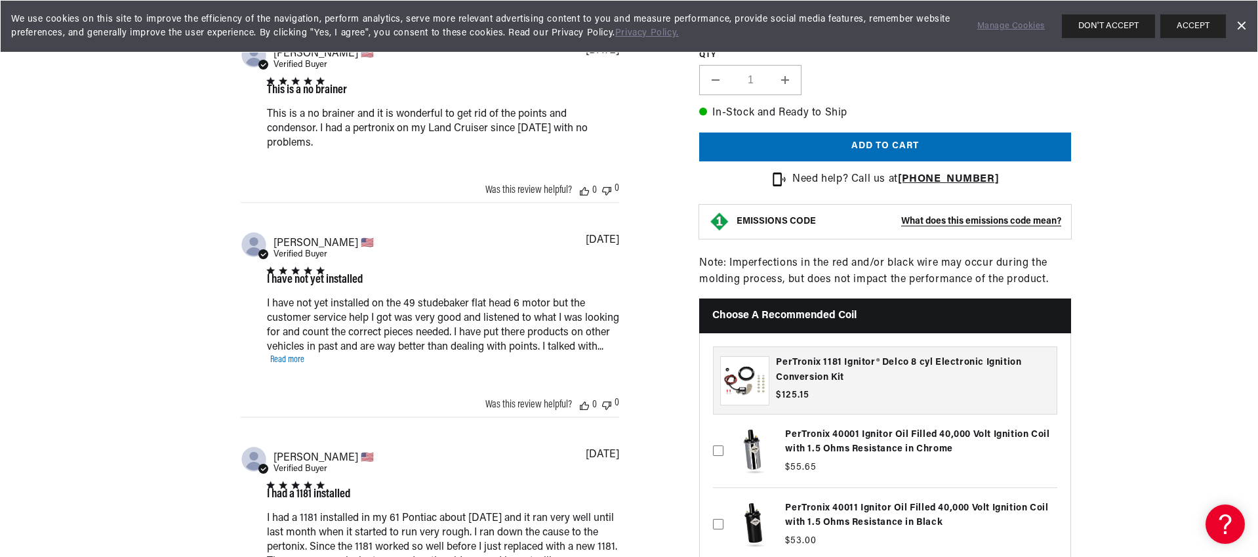
scroll to position [0, 490]
click at [304, 365] on link "Read more" at bounding box center [287, 360] width 34 height 10
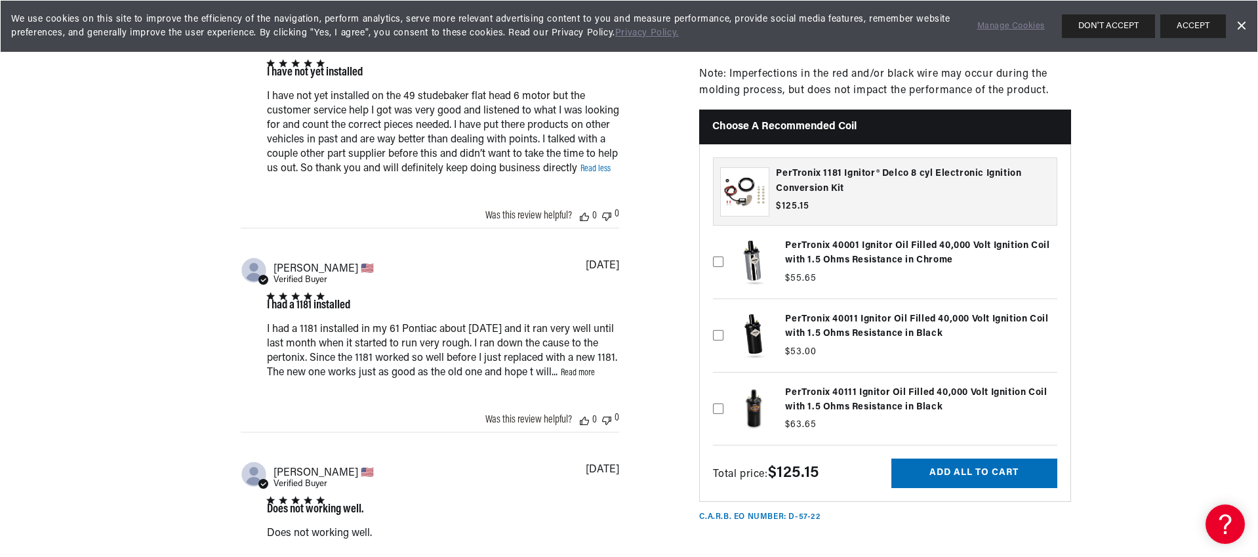
click at [595, 378] on link "Read more" at bounding box center [578, 373] width 34 height 10
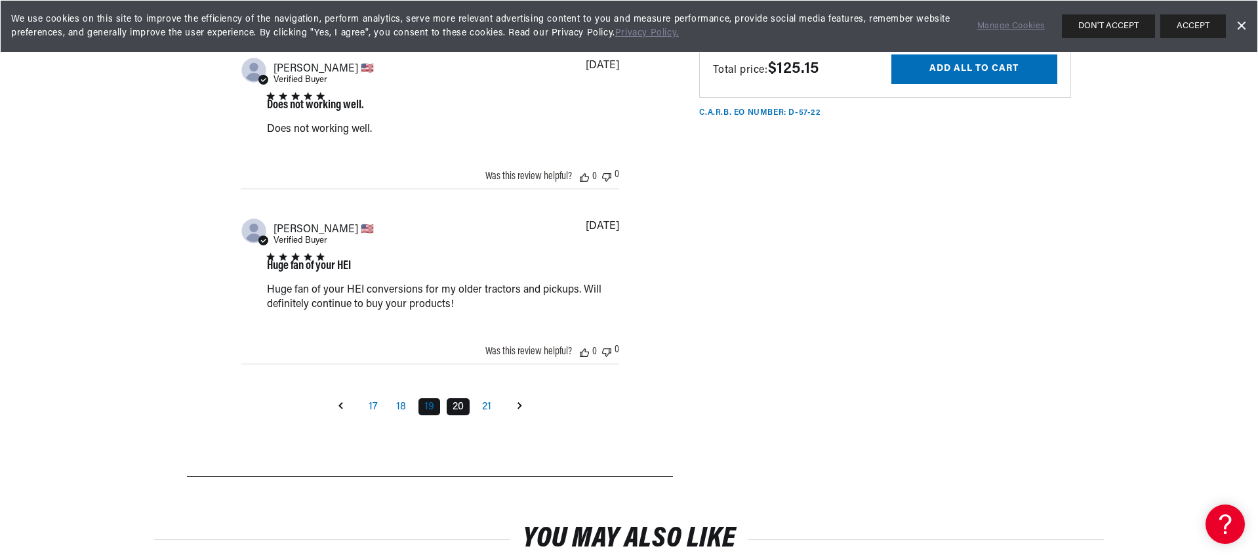
click at [457, 415] on link "20" at bounding box center [457, 406] width 23 height 17
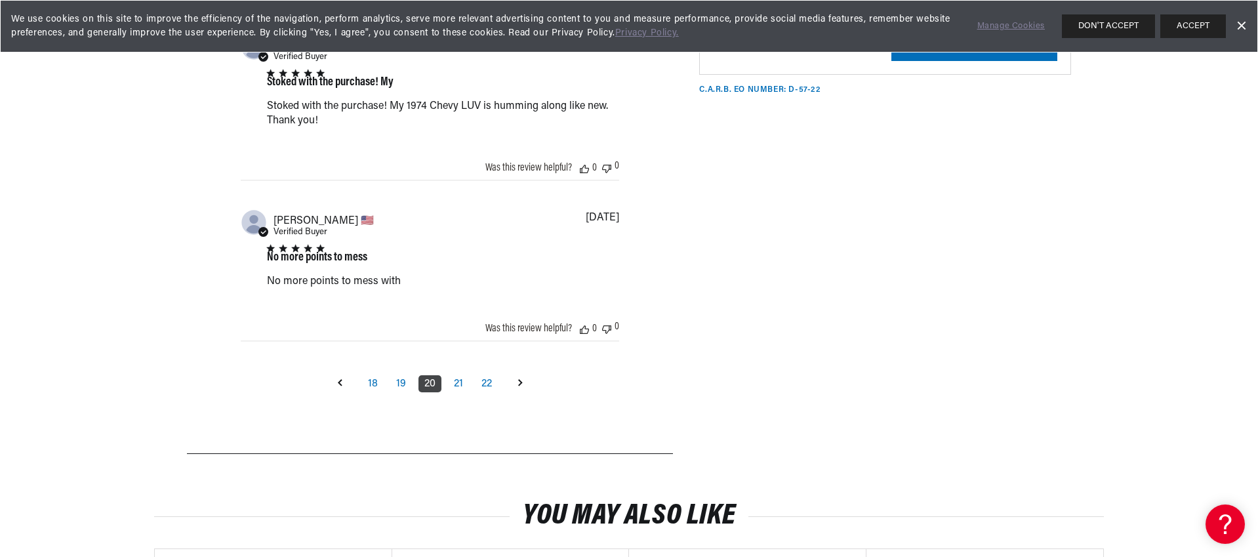
scroll to position [1673, 0]
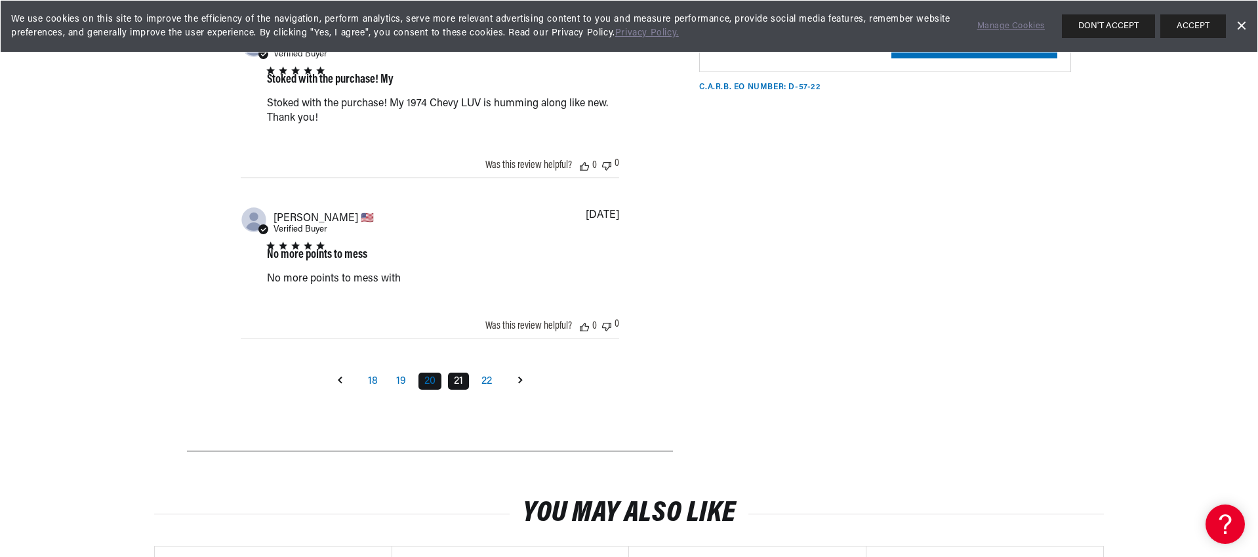
click at [457, 389] on link "21" at bounding box center [458, 380] width 21 height 17
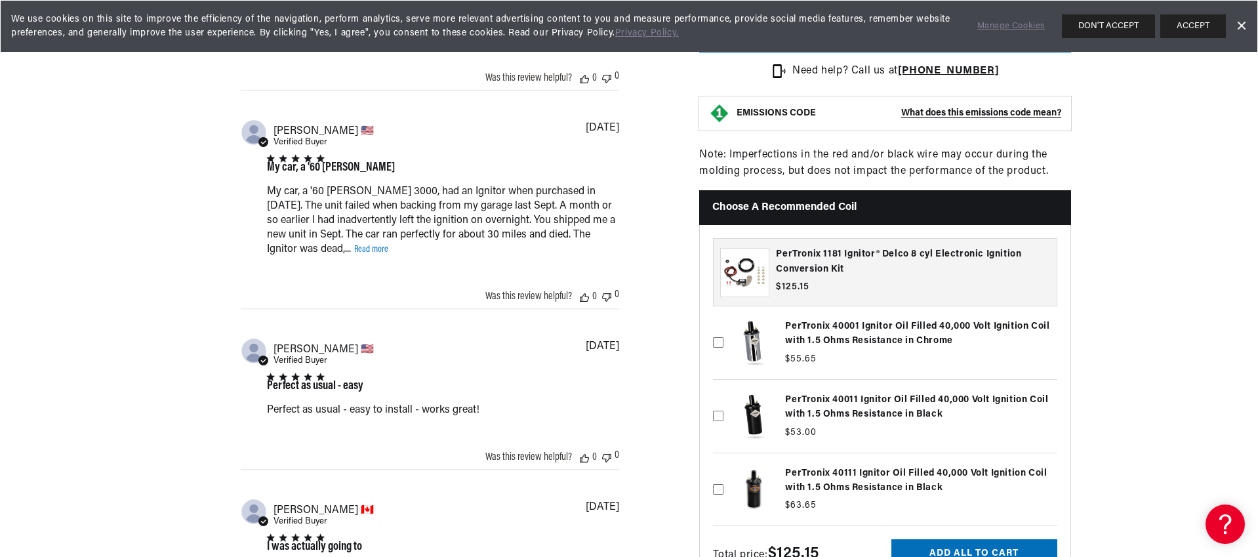
scroll to position [0, 0]
click at [354, 254] on link "Read more" at bounding box center [371, 250] width 34 height 10
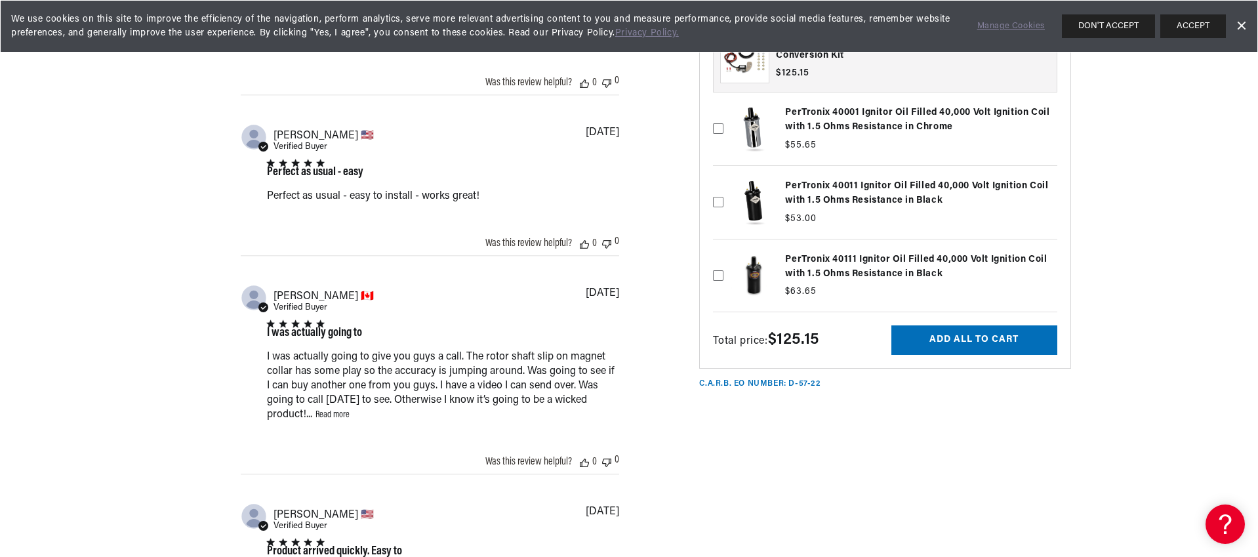
click at [335, 420] on link "Read more" at bounding box center [332, 415] width 34 height 10
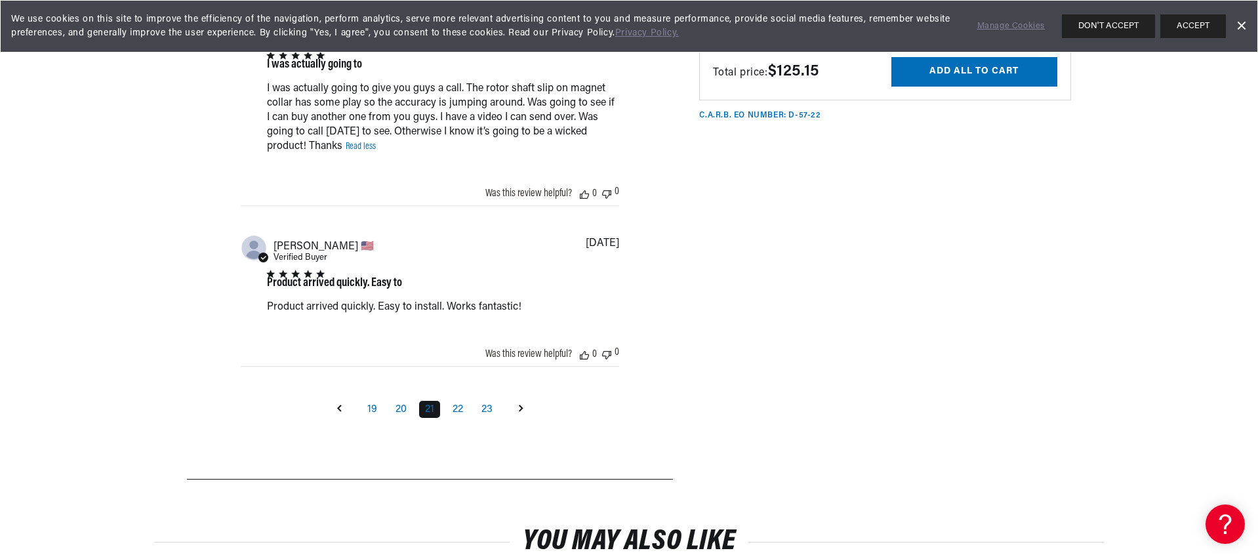
scroll to position [0, 490]
click at [460, 418] on link "22" at bounding box center [457, 409] width 22 height 17
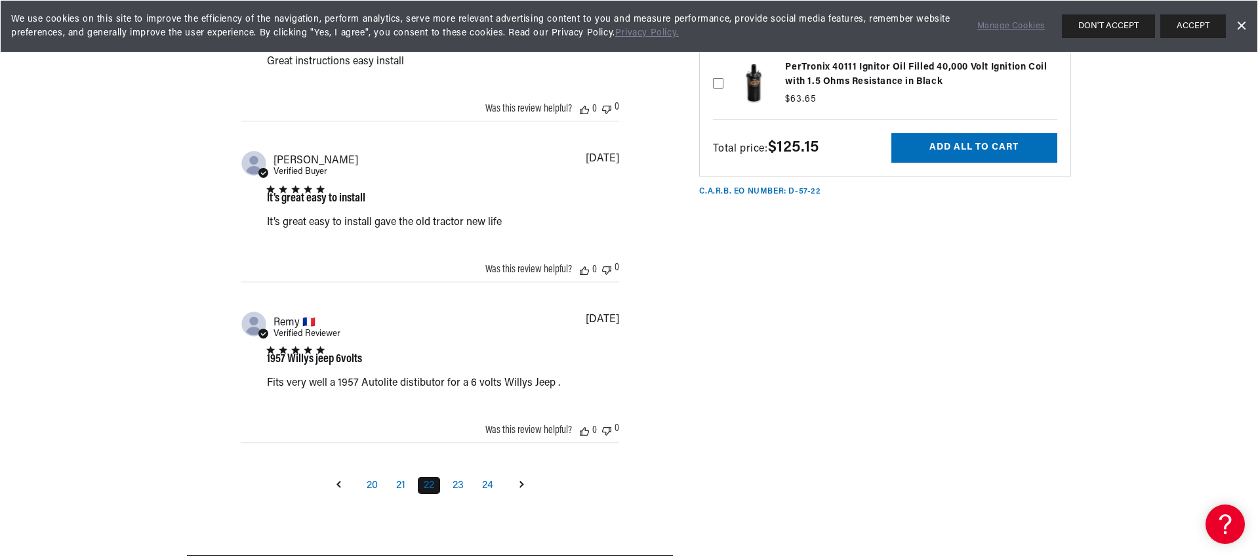
scroll to position [1568, 0]
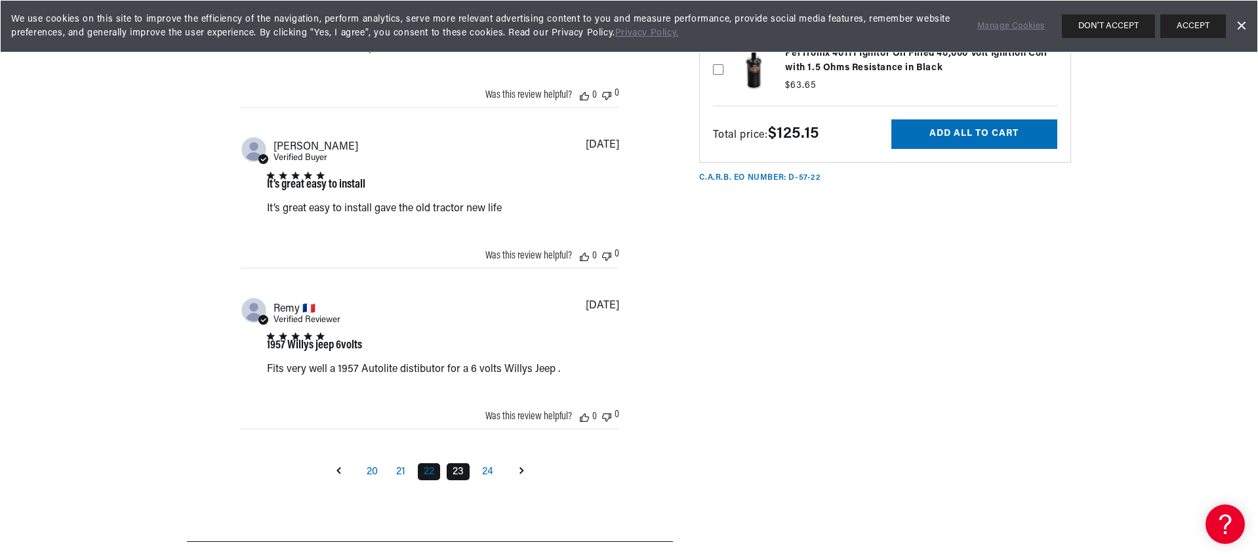
click at [458, 480] on link "23" at bounding box center [457, 471] width 23 height 17
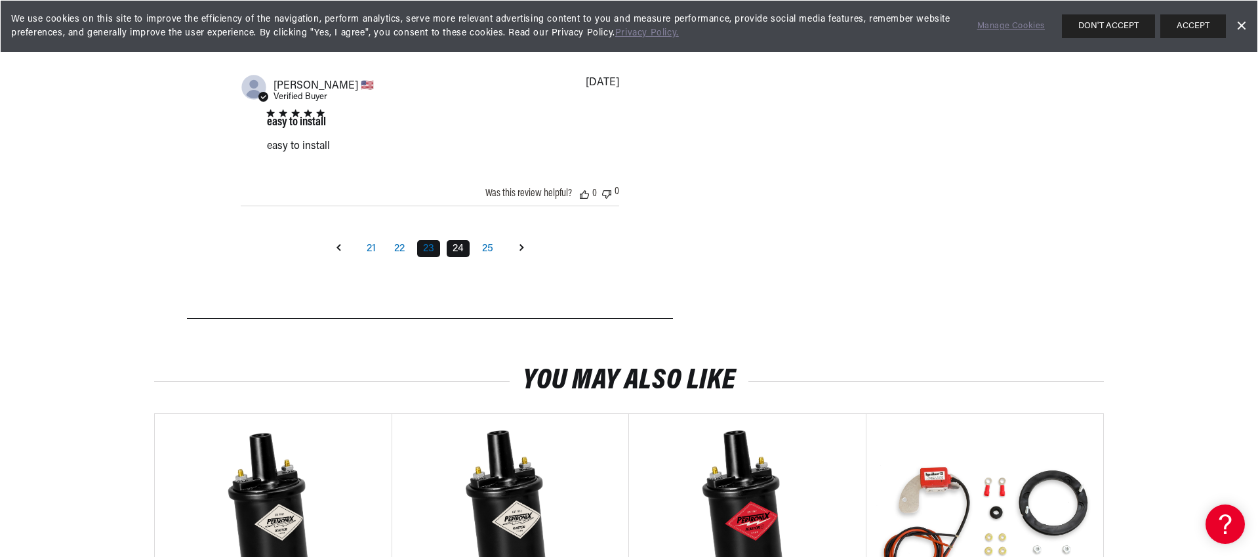
scroll to position [0, 490]
click at [464, 257] on link "24" at bounding box center [457, 248] width 23 height 17
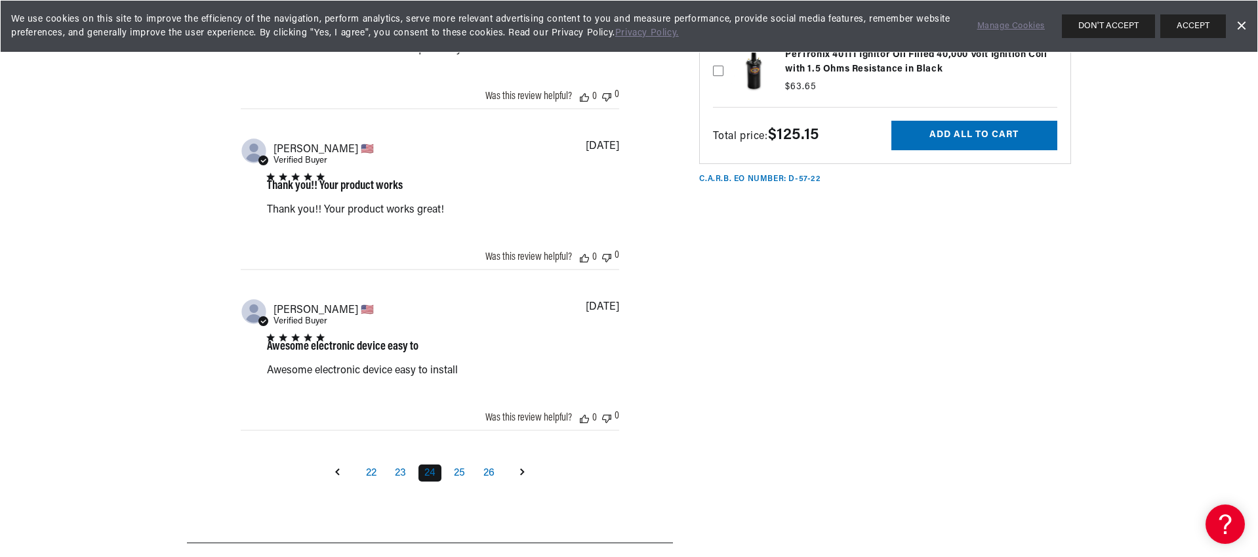
scroll to position [0, 0]
click at [466, 481] on link "25" at bounding box center [459, 472] width 23 height 17
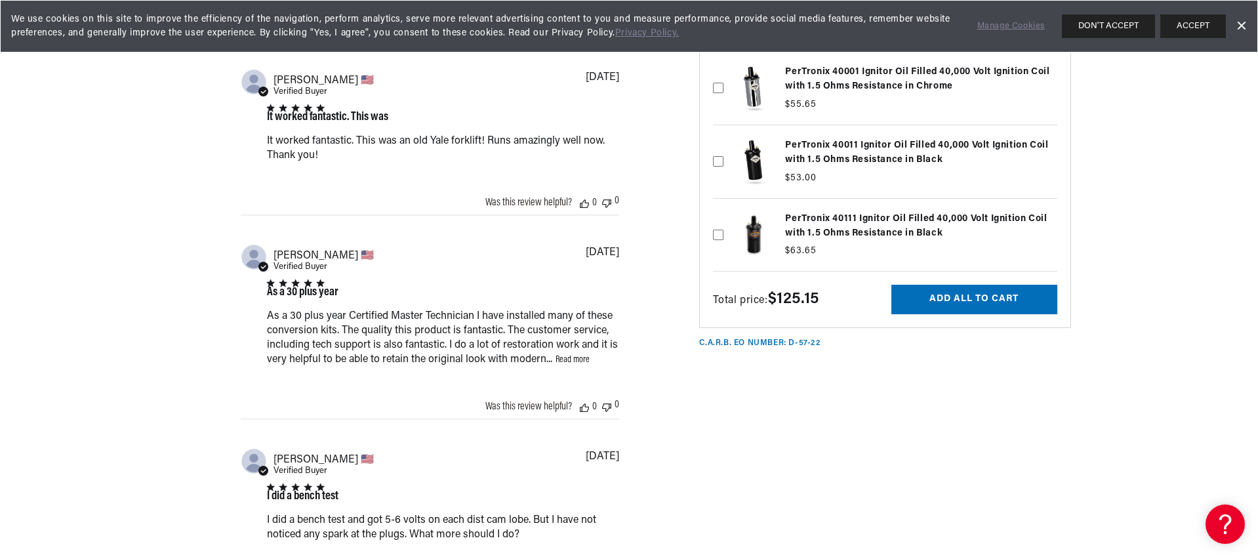
click at [568, 365] on link "Read more" at bounding box center [572, 360] width 34 height 10
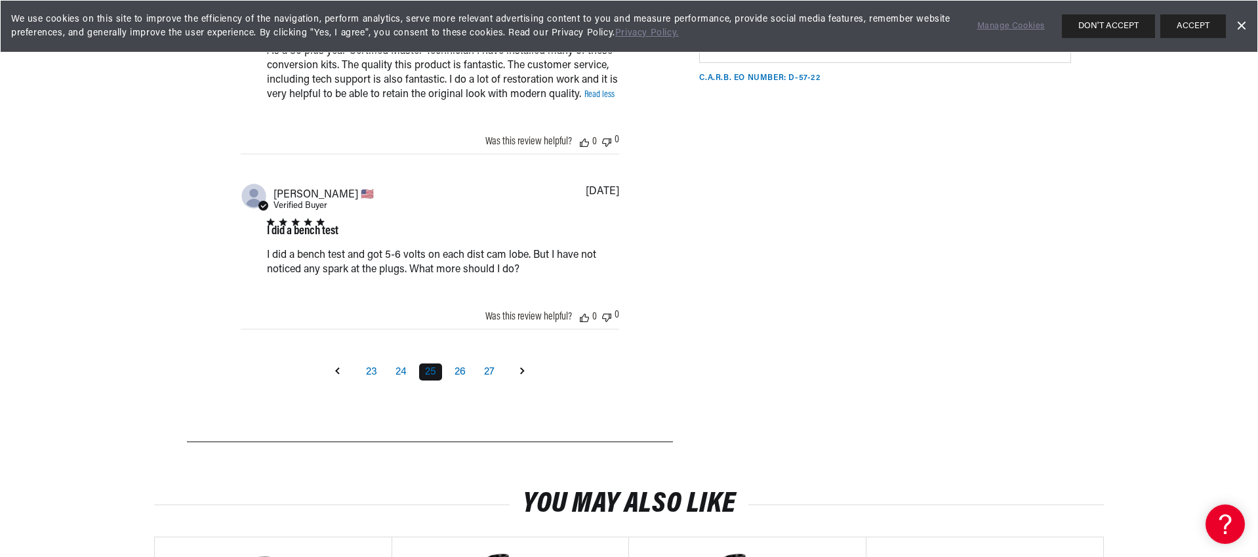
scroll to position [0, 490]
click at [459, 380] on link "26" at bounding box center [459, 371] width 23 height 17
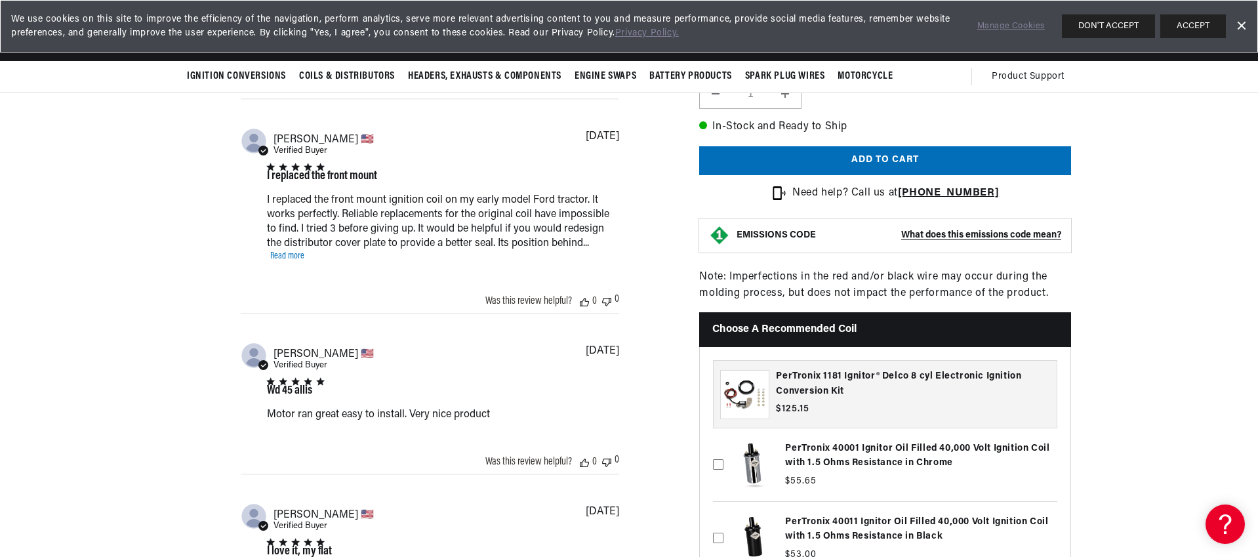
scroll to position [0, 0]
click at [289, 261] on link "Read more" at bounding box center [287, 256] width 34 height 10
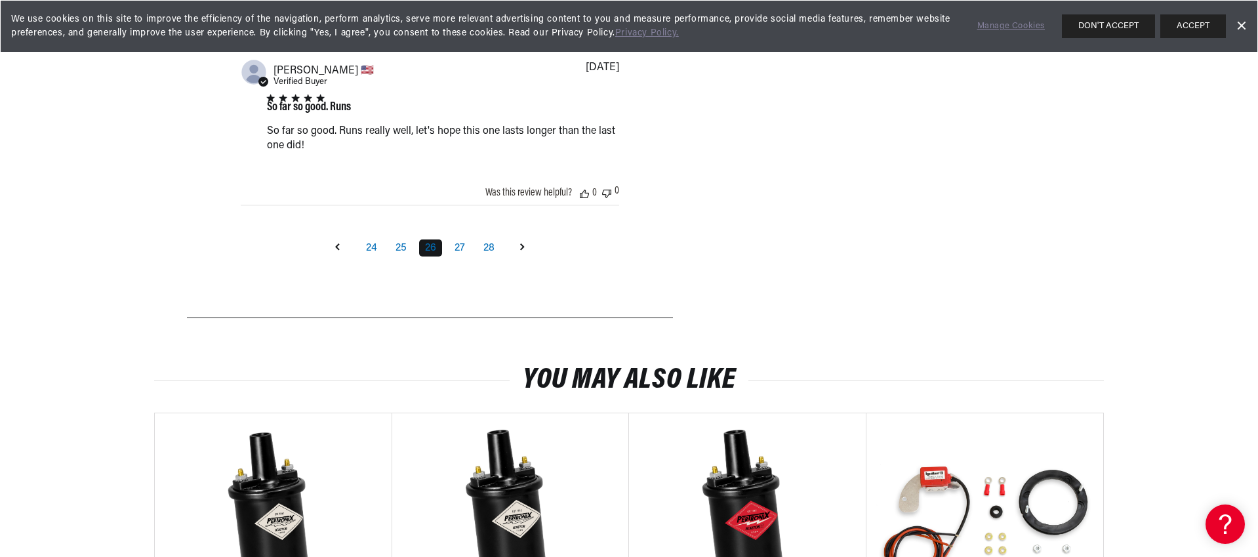
scroll to position [1868, 0]
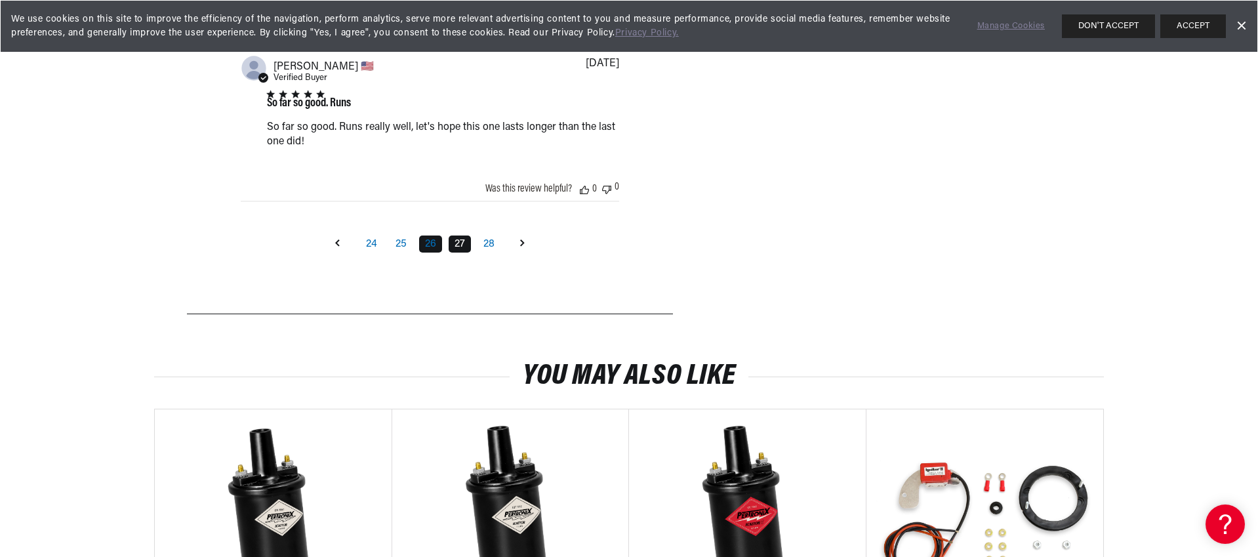
click at [457, 252] on link "27" at bounding box center [459, 243] width 22 height 17
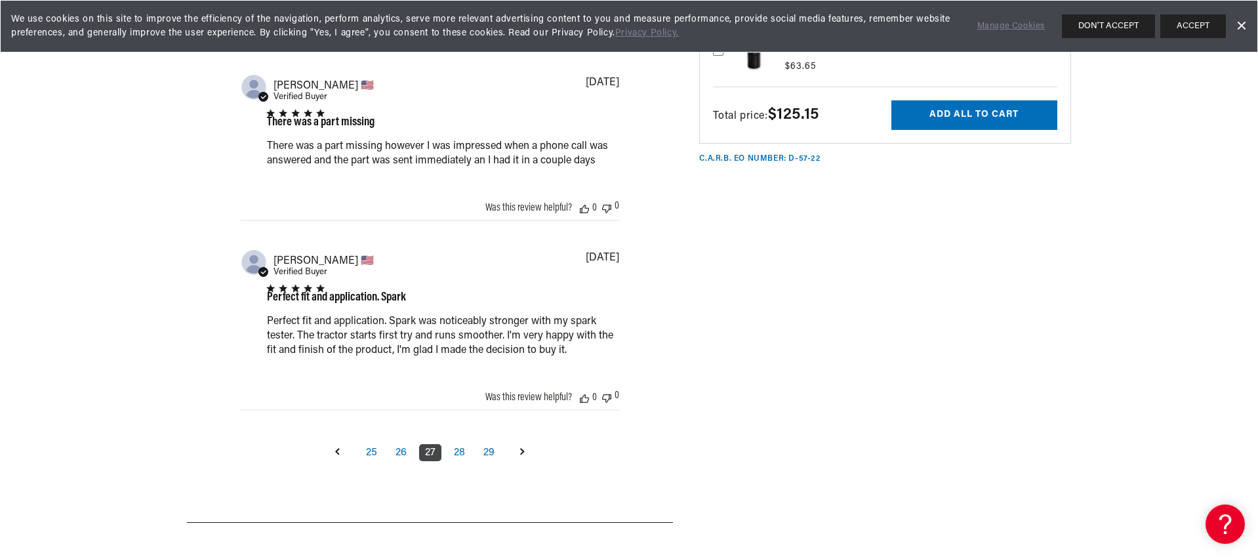
scroll to position [0, 490]
click at [464, 461] on link "28" at bounding box center [459, 452] width 23 height 17
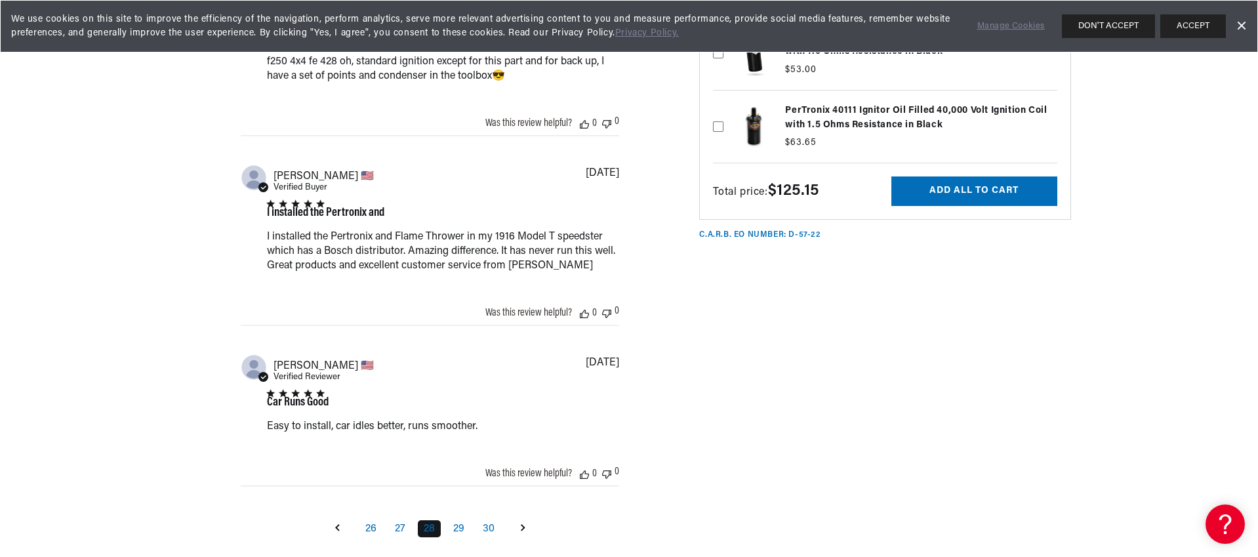
scroll to position [1707, 0]
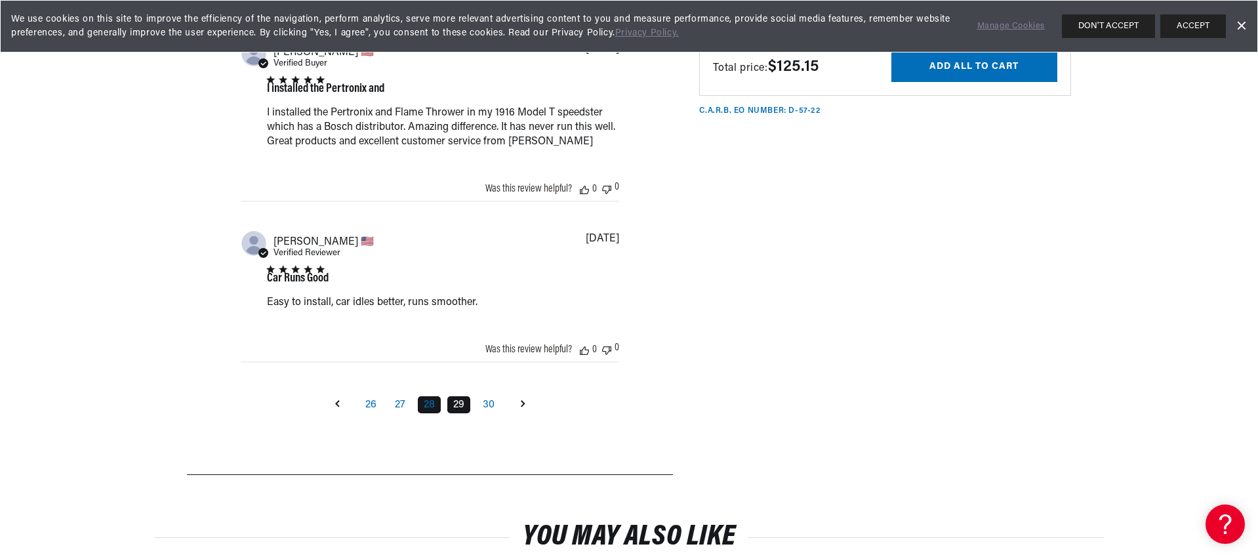
click at [462, 413] on link "29" at bounding box center [458, 404] width 23 height 17
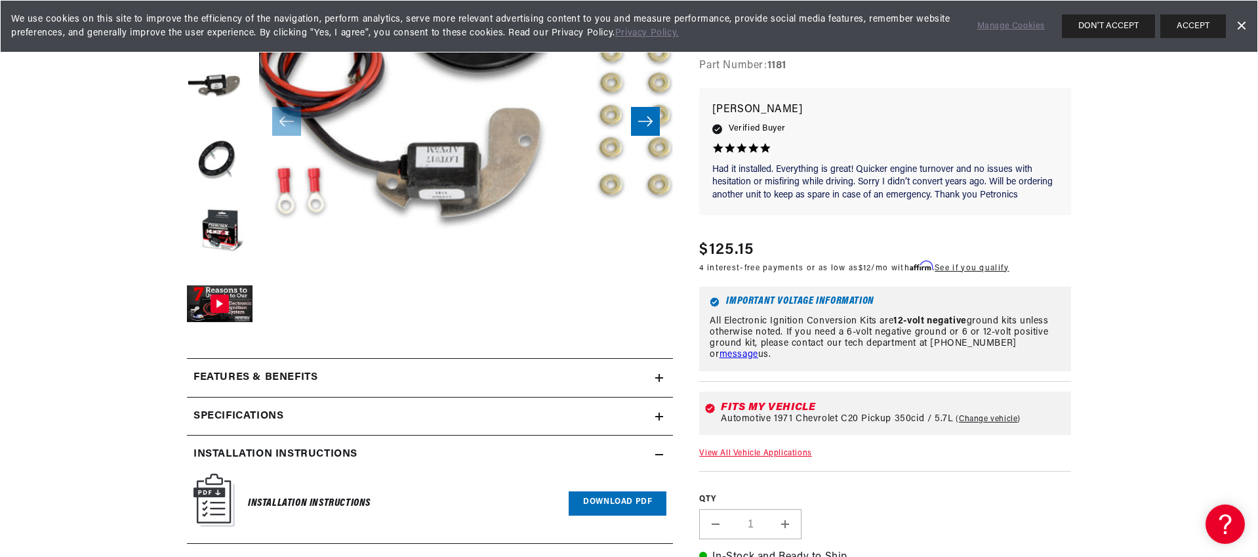
scroll to position [0, 490]
click at [285, 451] on h2 "Installation instructions" at bounding box center [275, 453] width 164 height 17
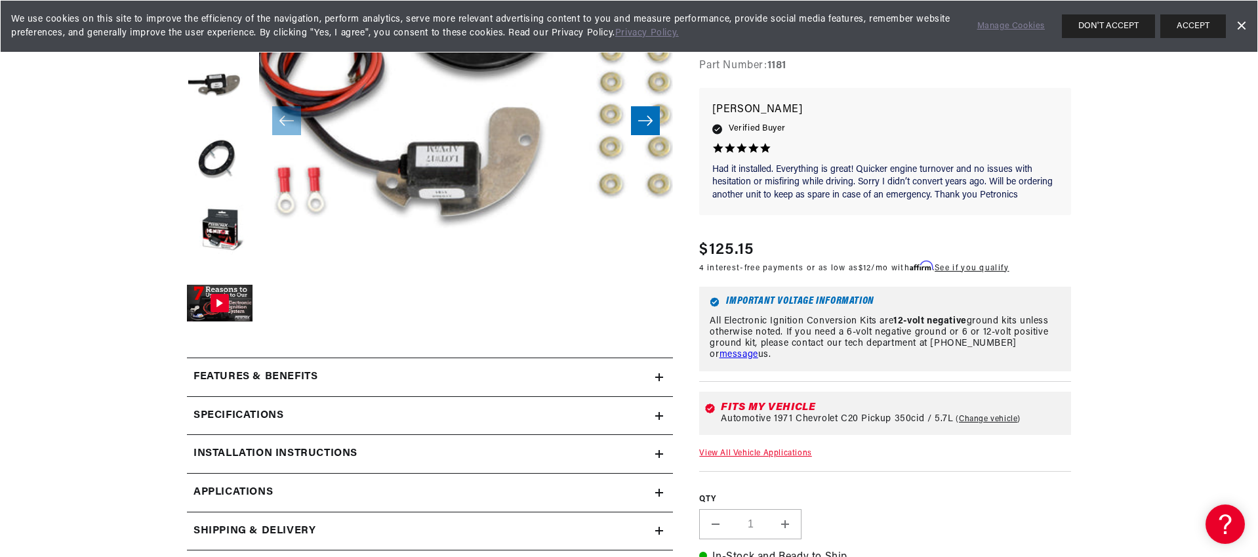
click at [285, 451] on h2 "Installation instructions" at bounding box center [275, 453] width 164 height 17
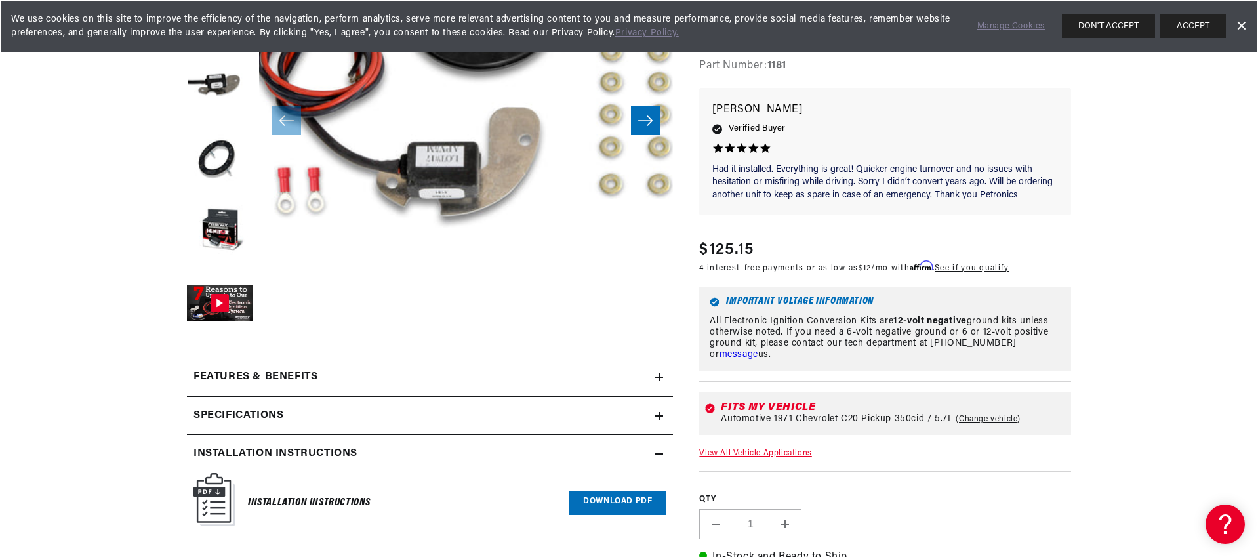
click at [614, 492] on link "Download PDF" at bounding box center [617, 502] width 98 height 24
